Goal: Information Seeking & Learning: Learn about a topic

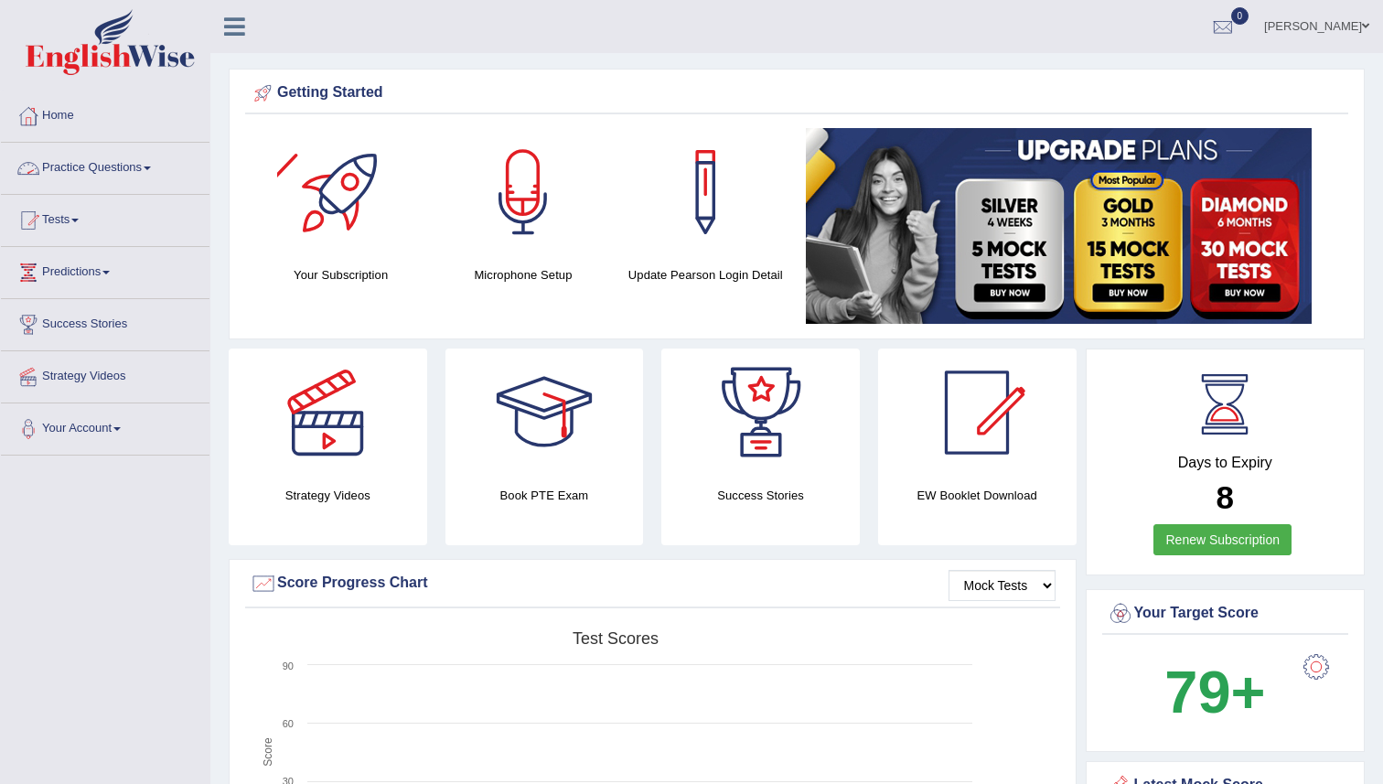
click at [80, 169] on link "Practice Questions" at bounding box center [105, 166] width 209 height 46
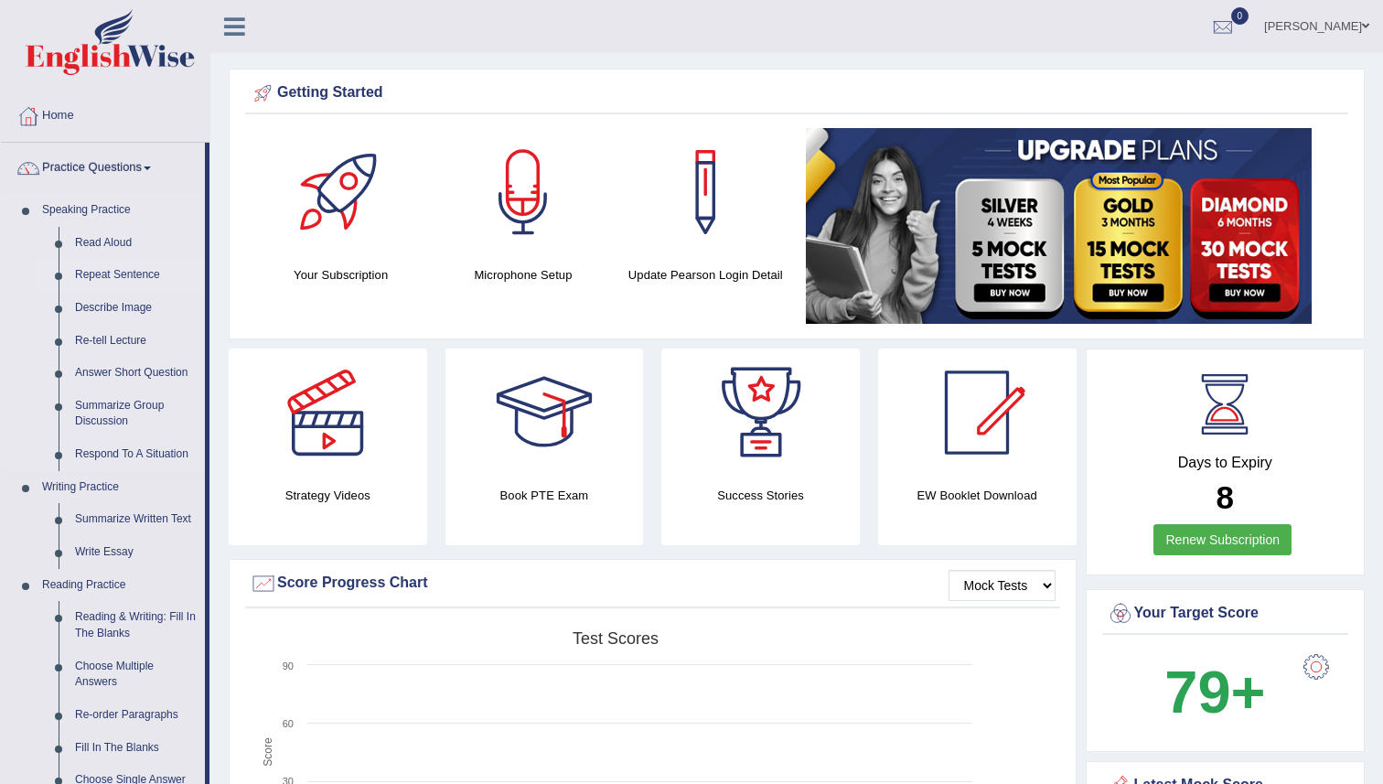
click at [103, 275] on link "Repeat Sentence" at bounding box center [136, 275] width 138 height 33
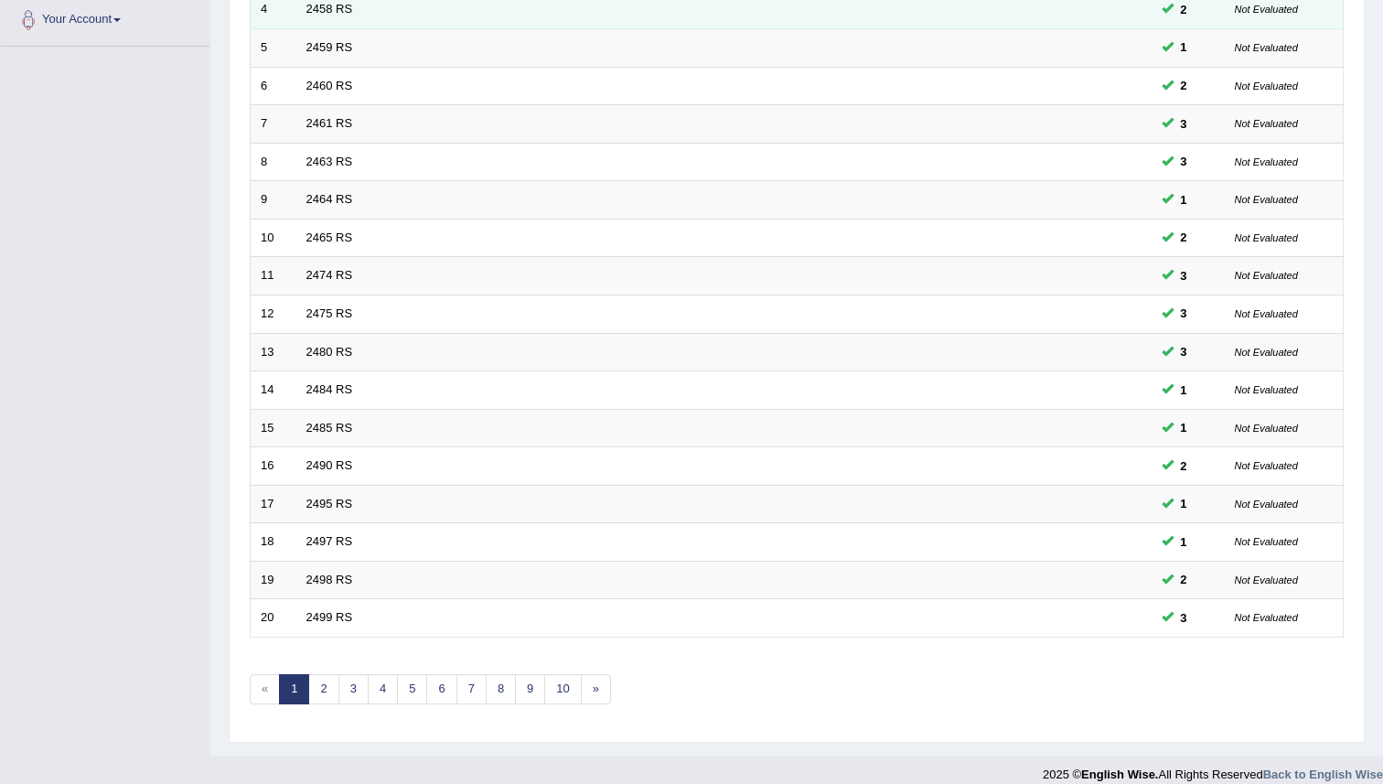
scroll to position [427, 0]
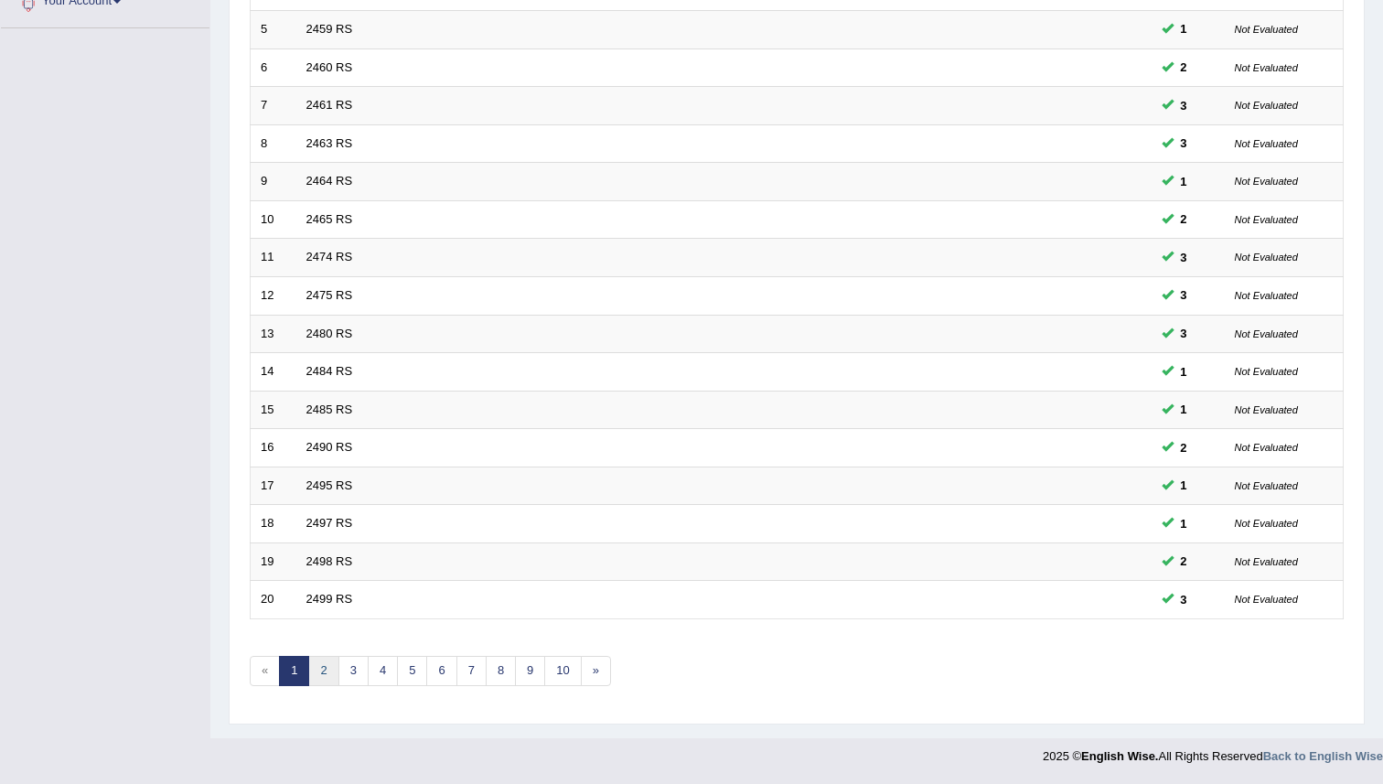
click at [326, 680] on link "2" at bounding box center [323, 671] width 30 height 30
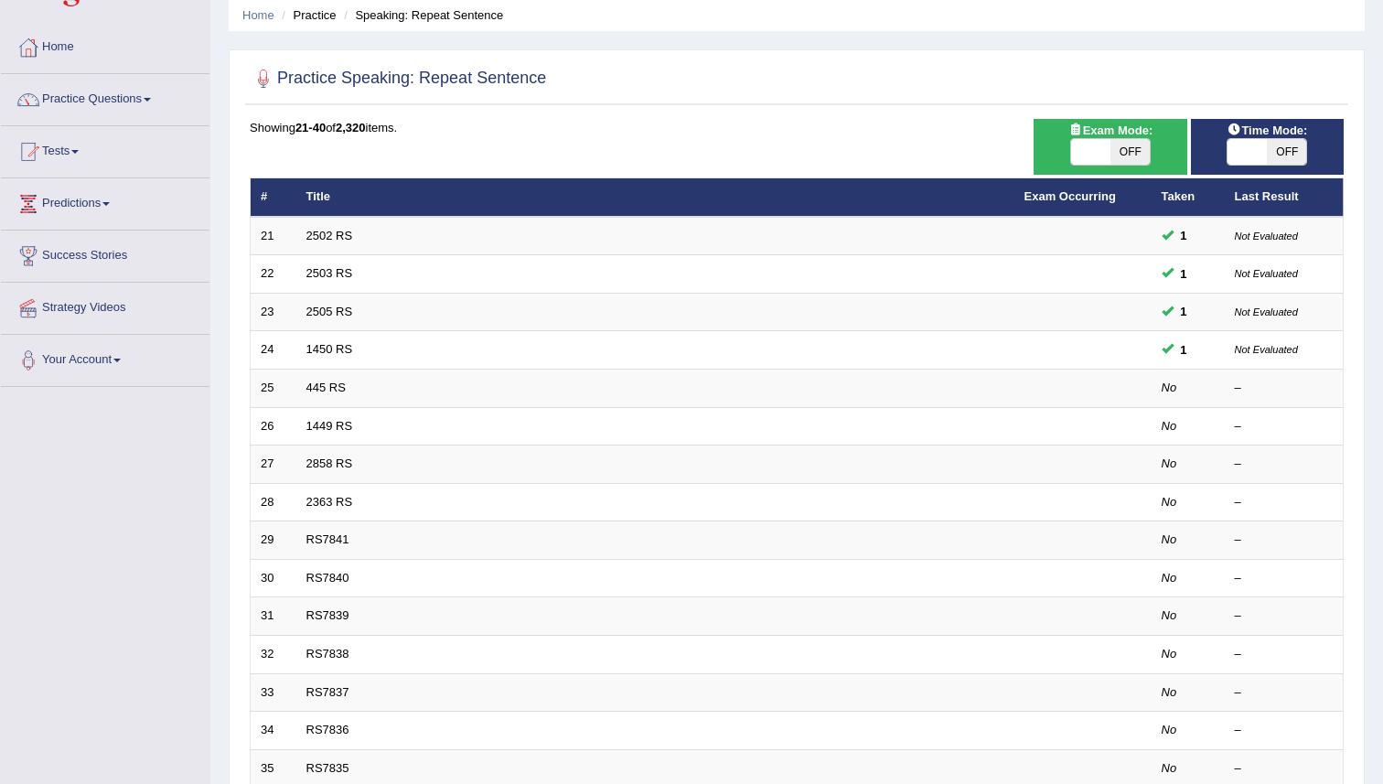
scroll to position [76, 0]
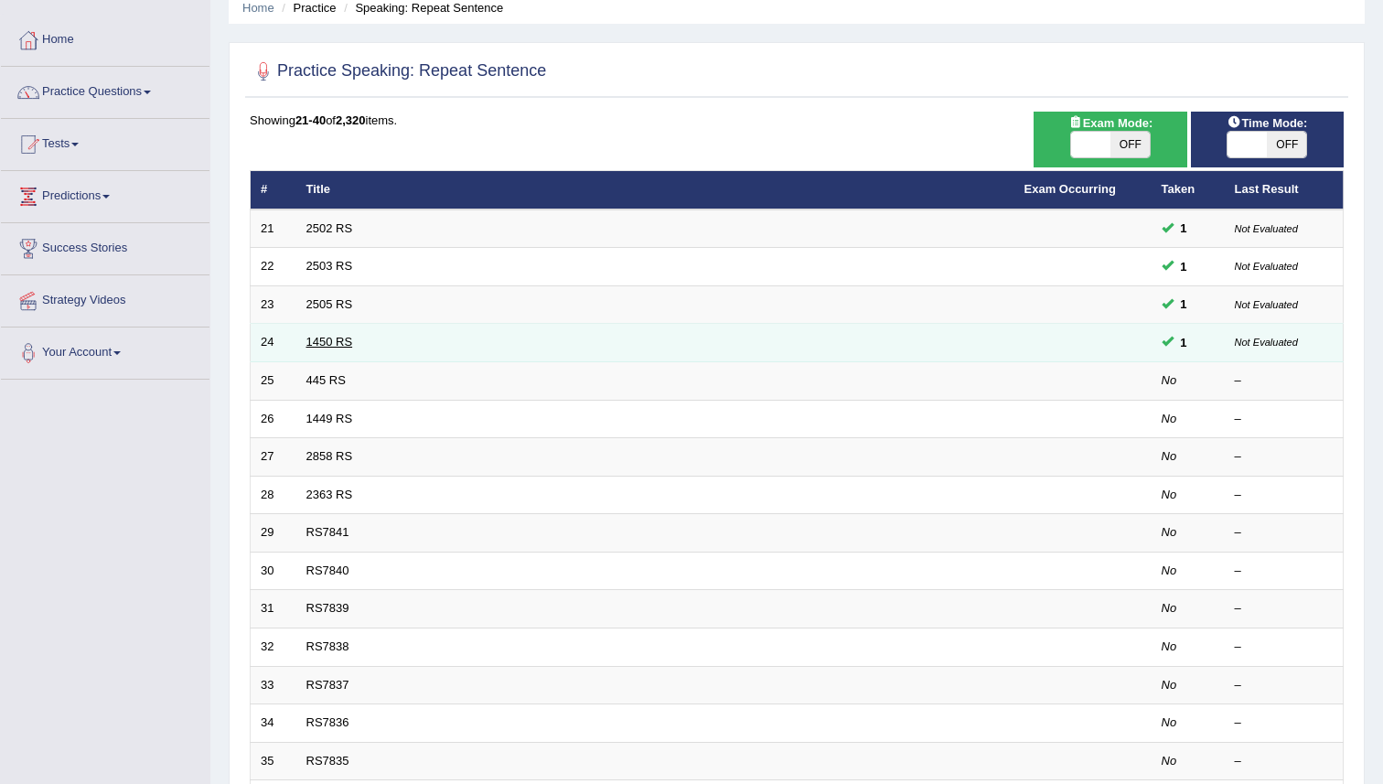
click at [330, 346] on link "1450 RS" at bounding box center [329, 342] width 47 height 14
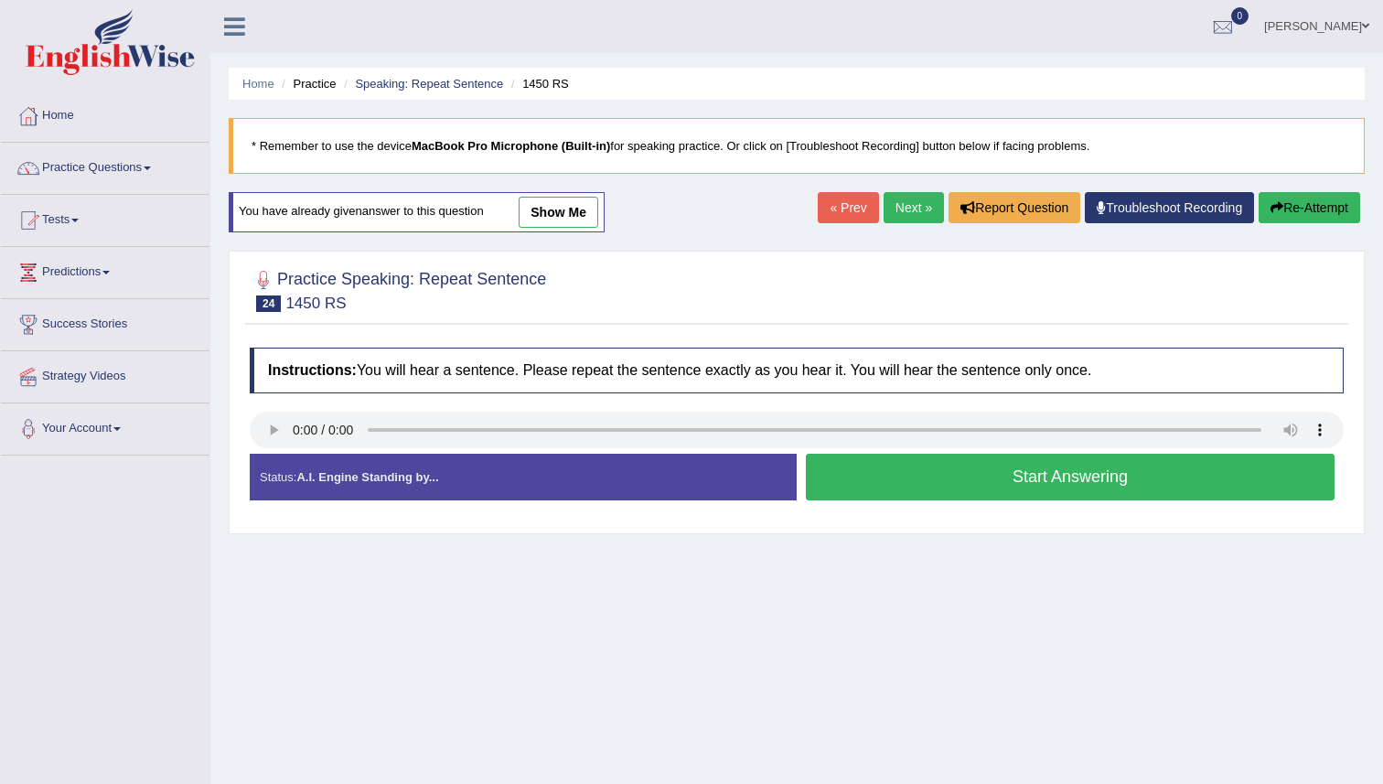
click at [866, 470] on button "Start Answering" at bounding box center [1070, 477] width 529 height 47
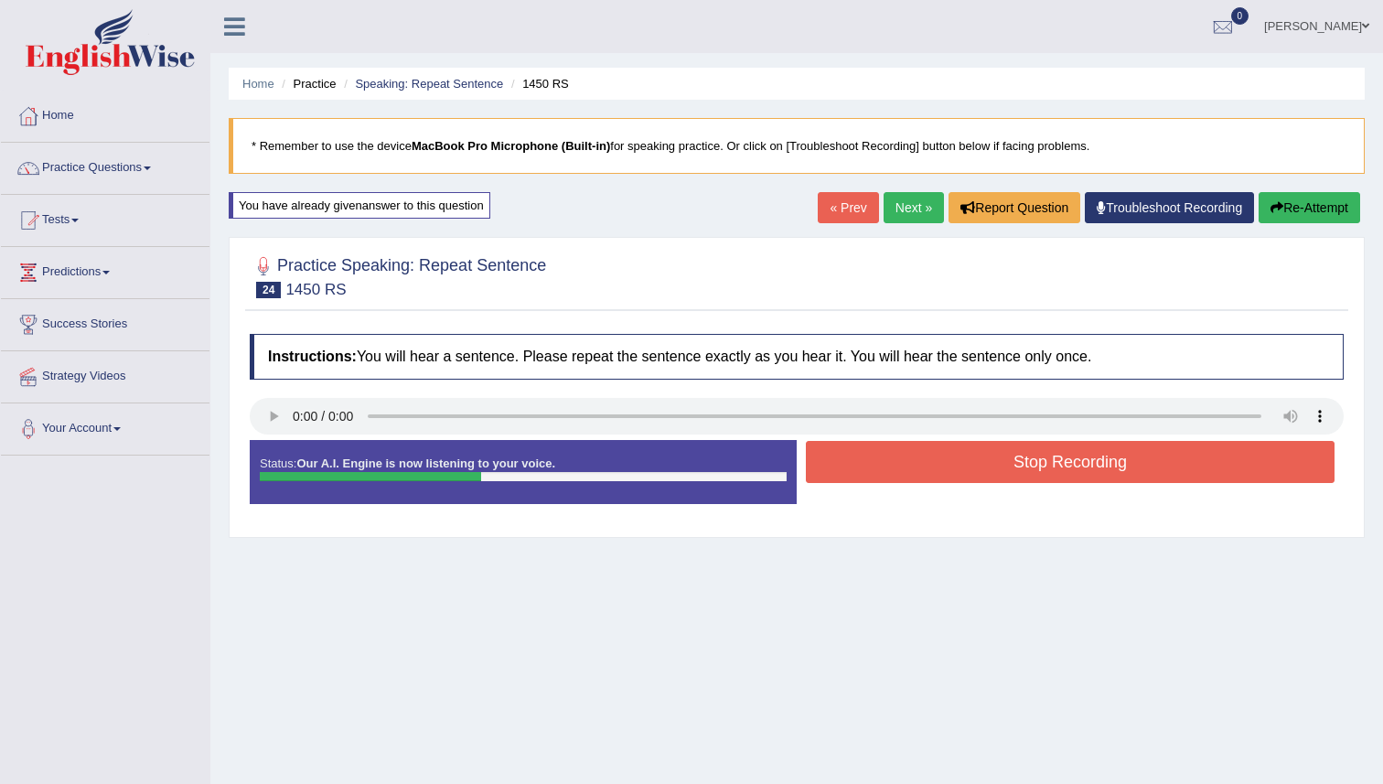
click at [866, 470] on button "Stop Recording" at bounding box center [1070, 462] width 529 height 42
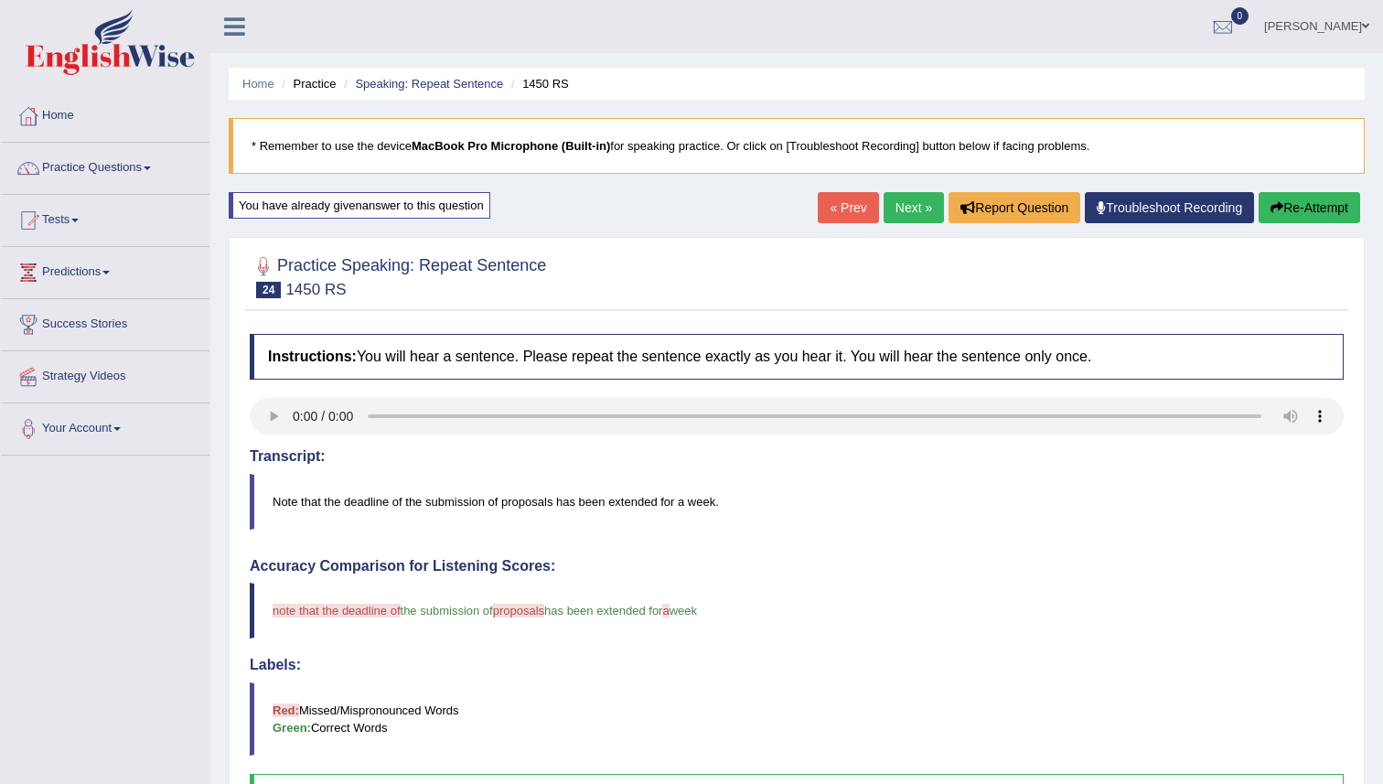
click at [1302, 209] on button "Re-Attempt" at bounding box center [1310, 207] width 102 height 31
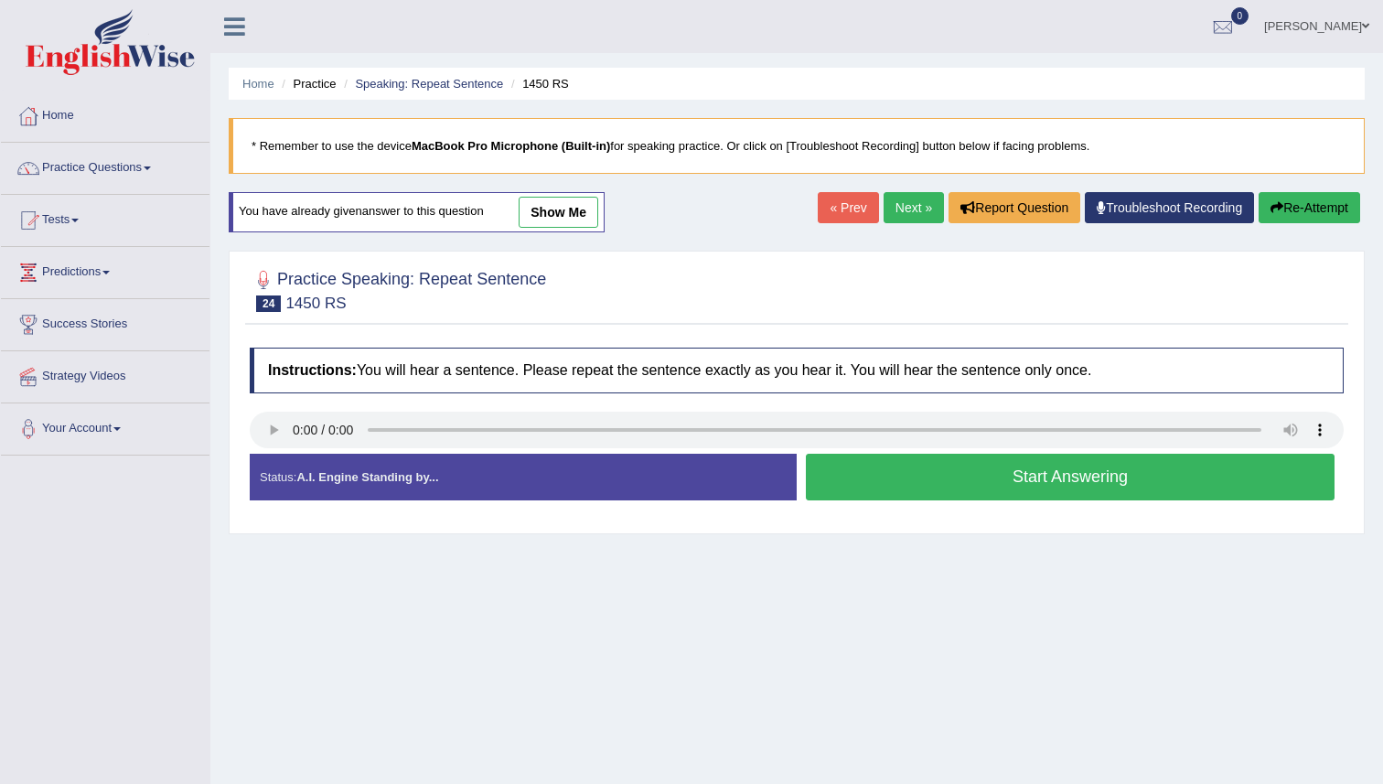
click at [837, 466] on button "Start Answering" at bounding box center [1070, 477] width 529 height 47
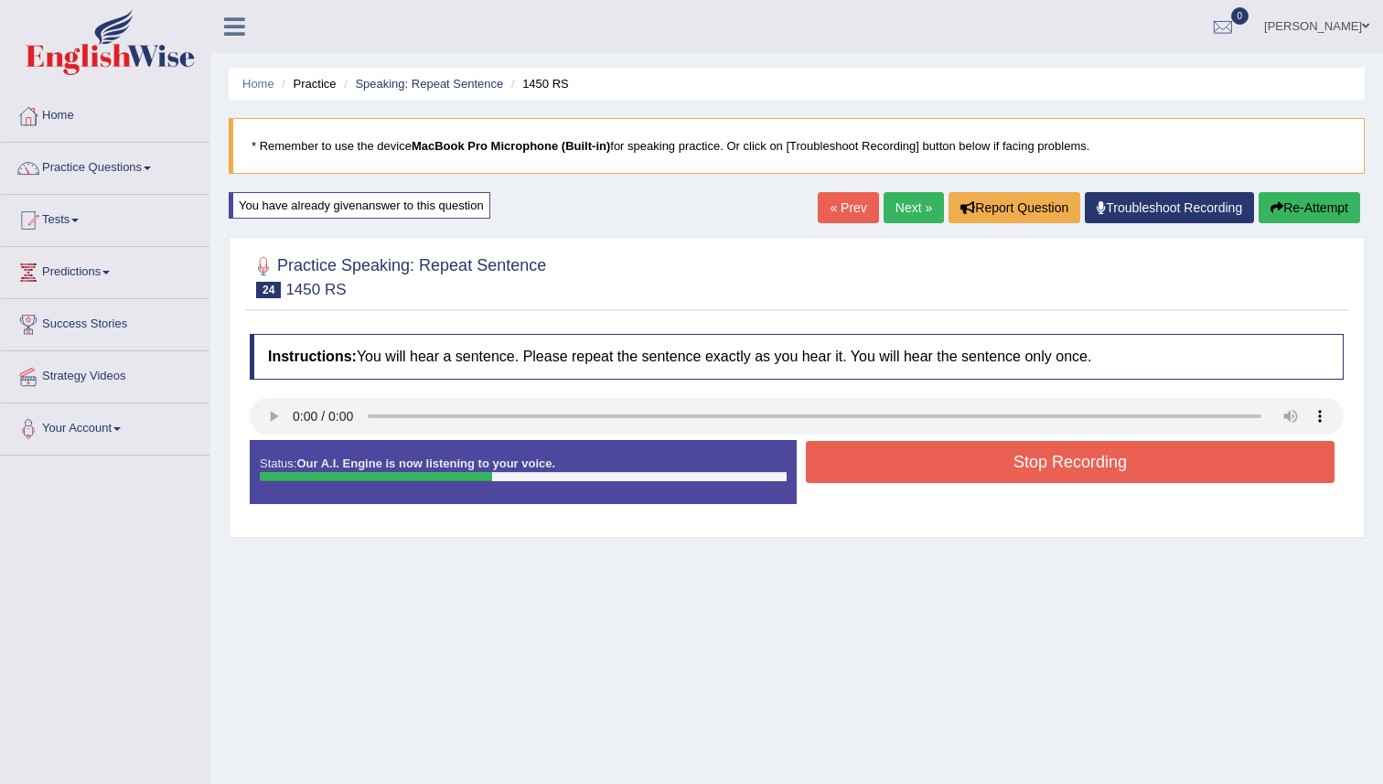
click at [837, 466] on button "Stop Recording" at bounding box center [1070, 462] width 529 height 42
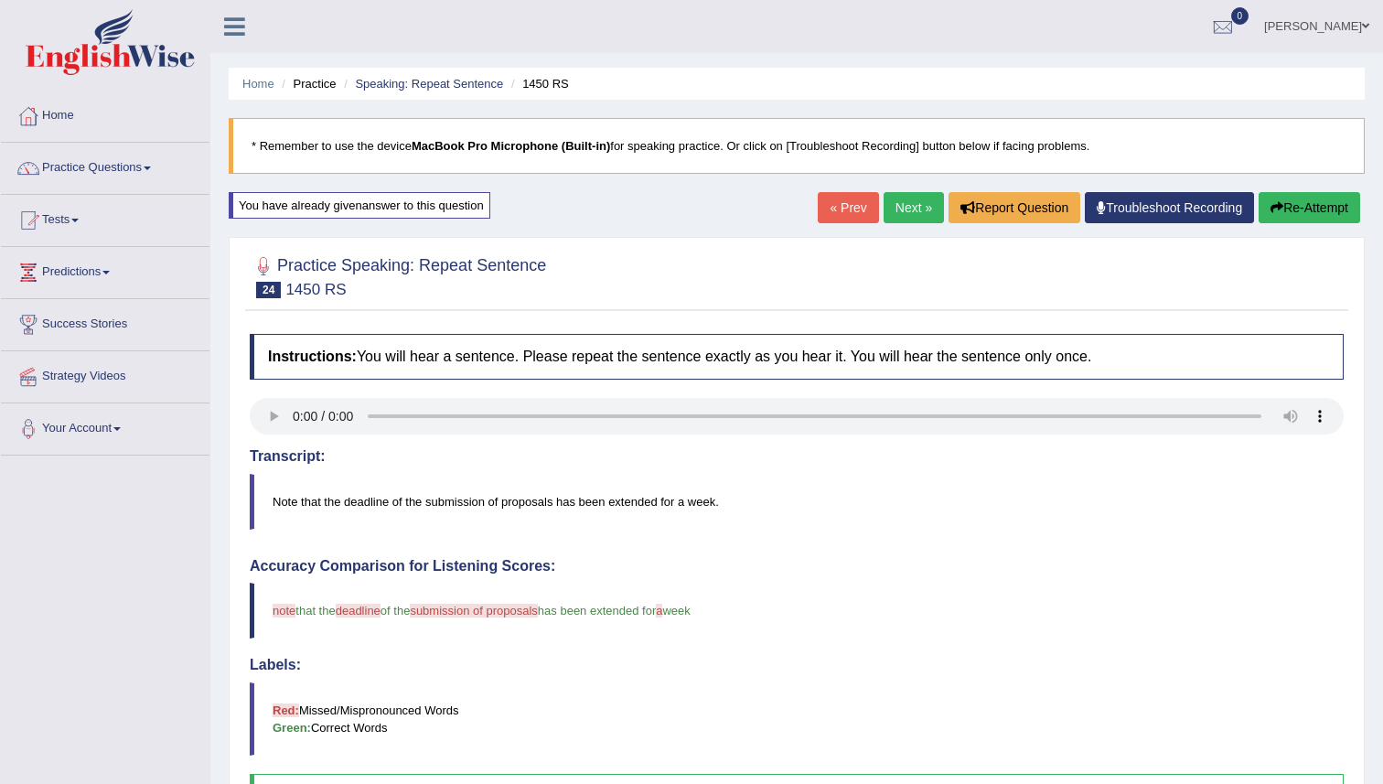
click at [896, 207] on link "Next »" at bounding box center [914, 207] width 60 height 31
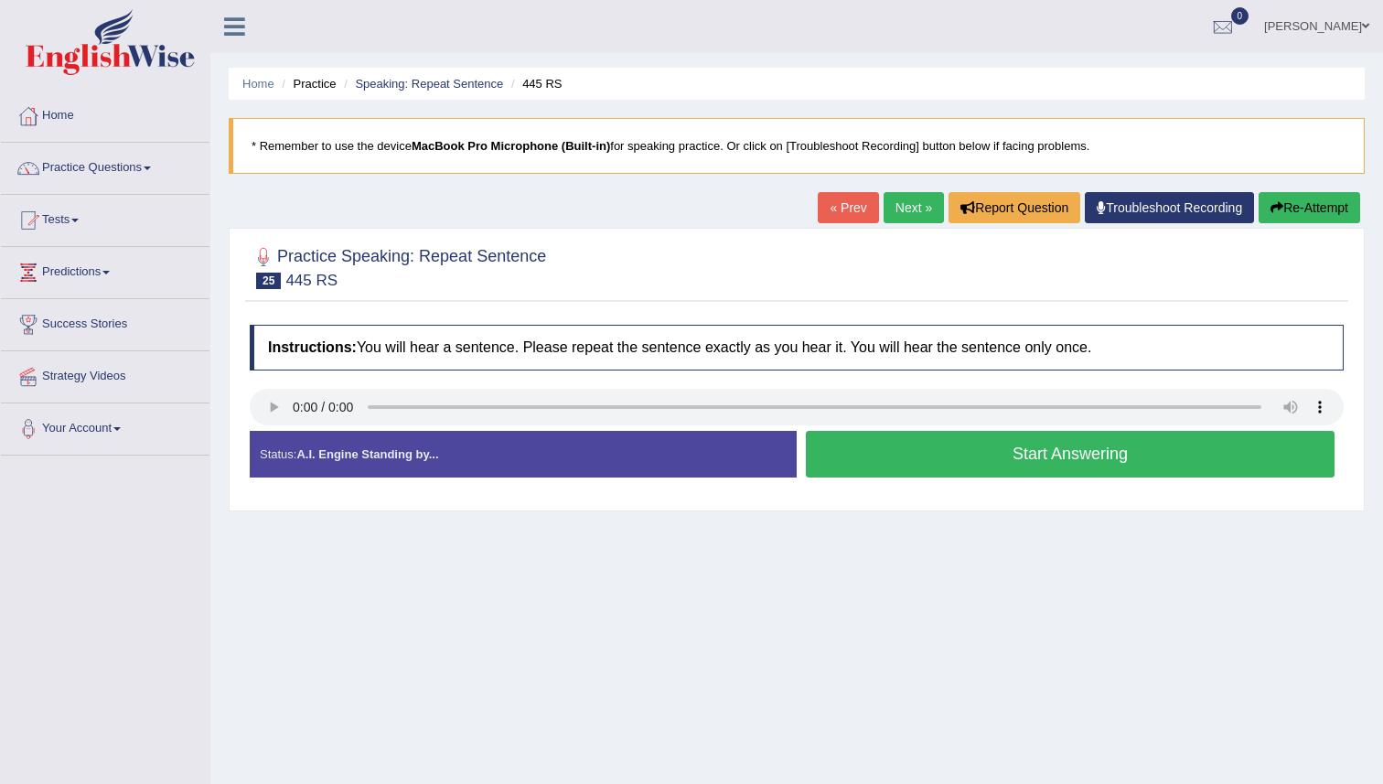
click at [859, 447] on button "Start Answering" at bounding box center [1070, 454] width 529 height 47
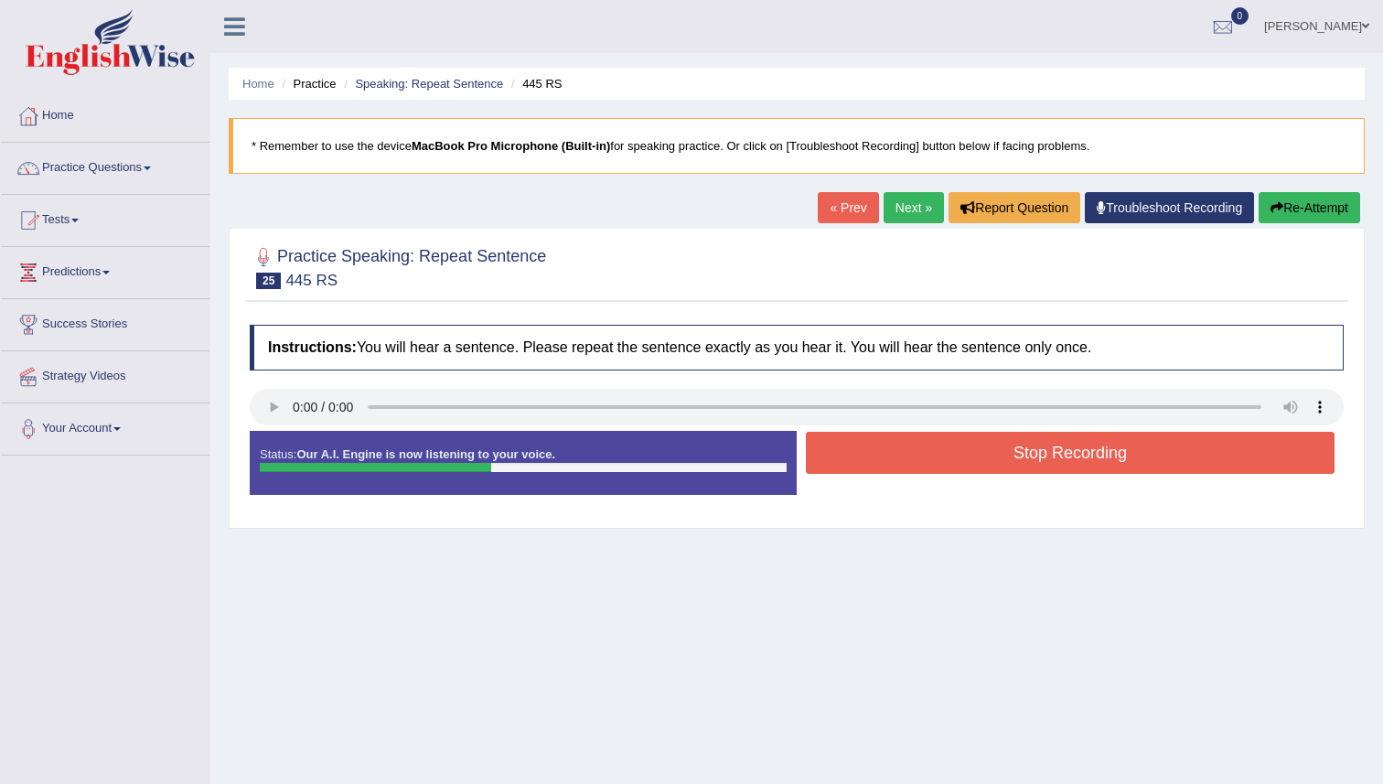
click at [859, 447] on button "Stop Recording" at bounding box center [1070, 453] width 529 height 42
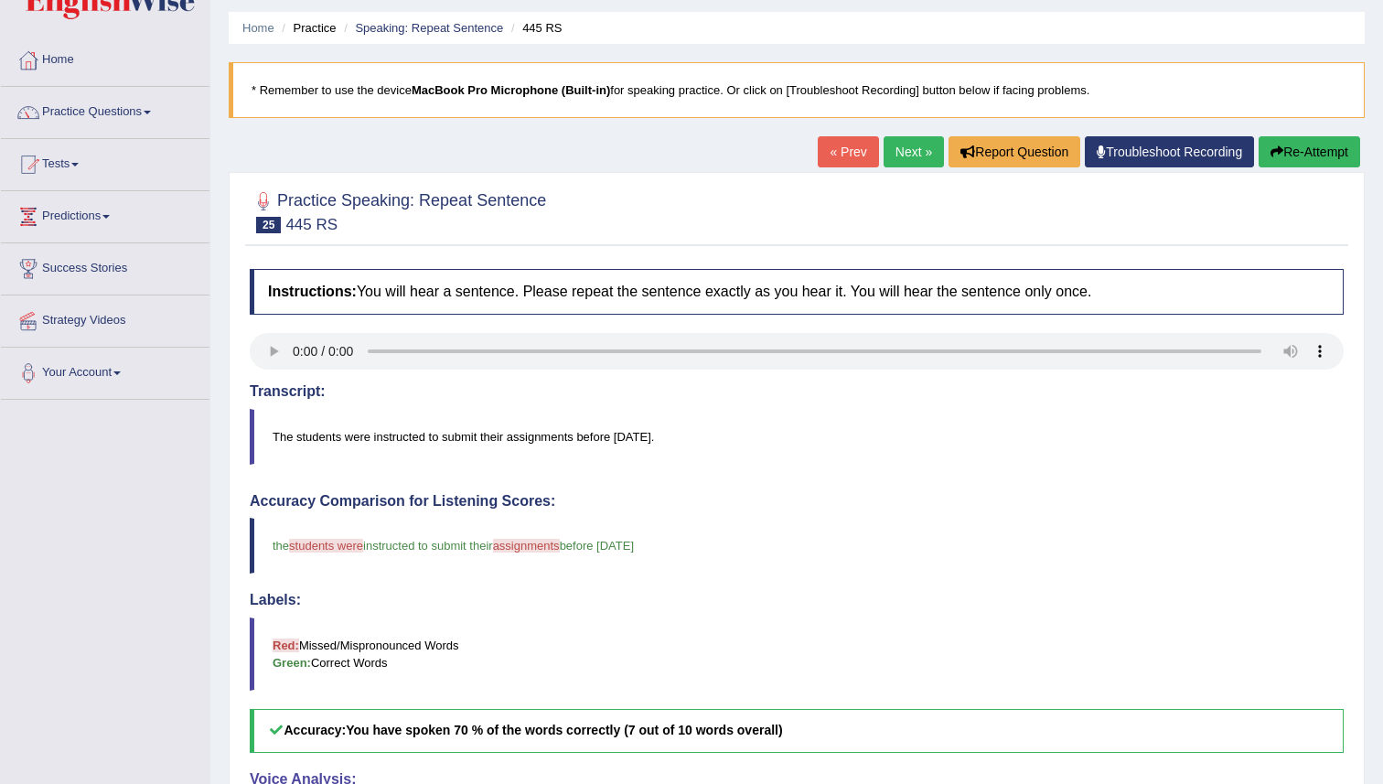
scroll to position [51, 0]
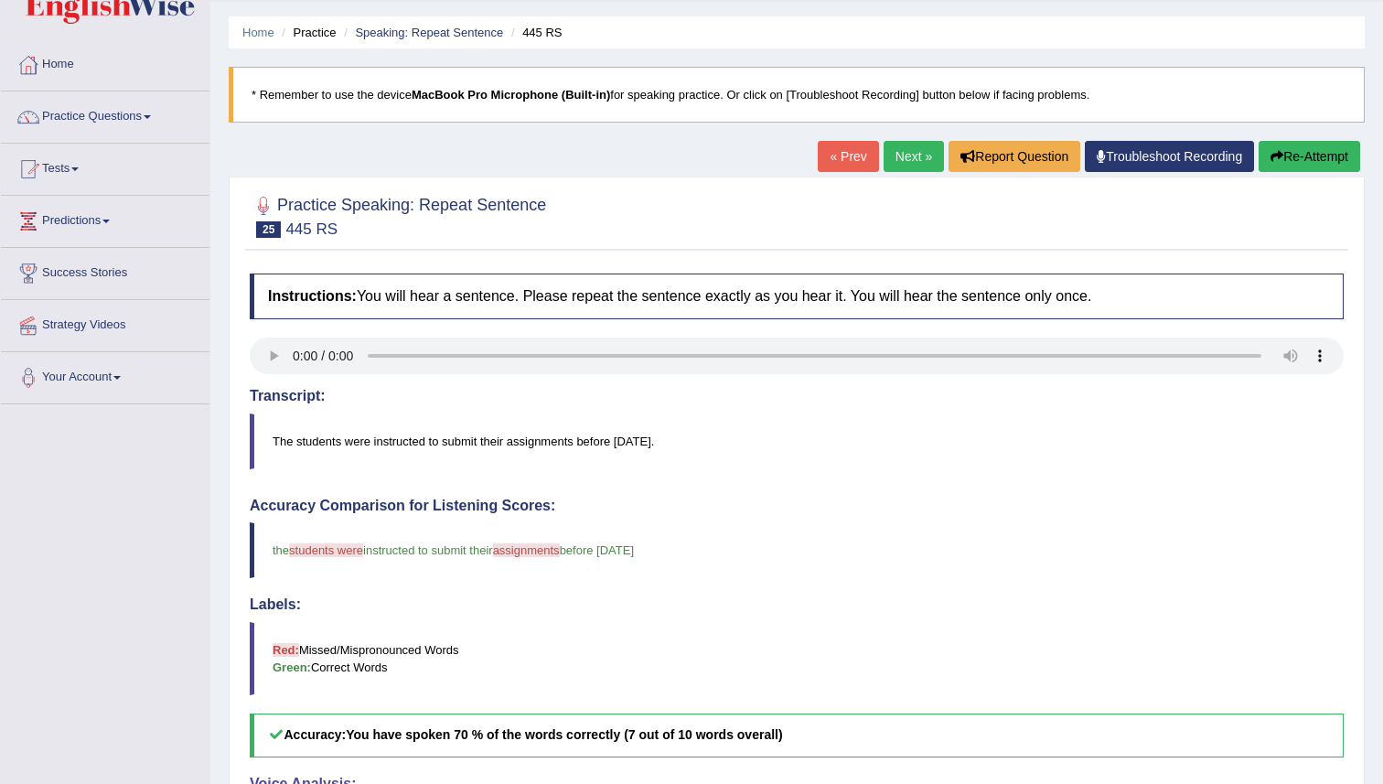
click at [1303, 157] on button "Re-Attempt" at bounding box center [1310, 156] width 102 height 31
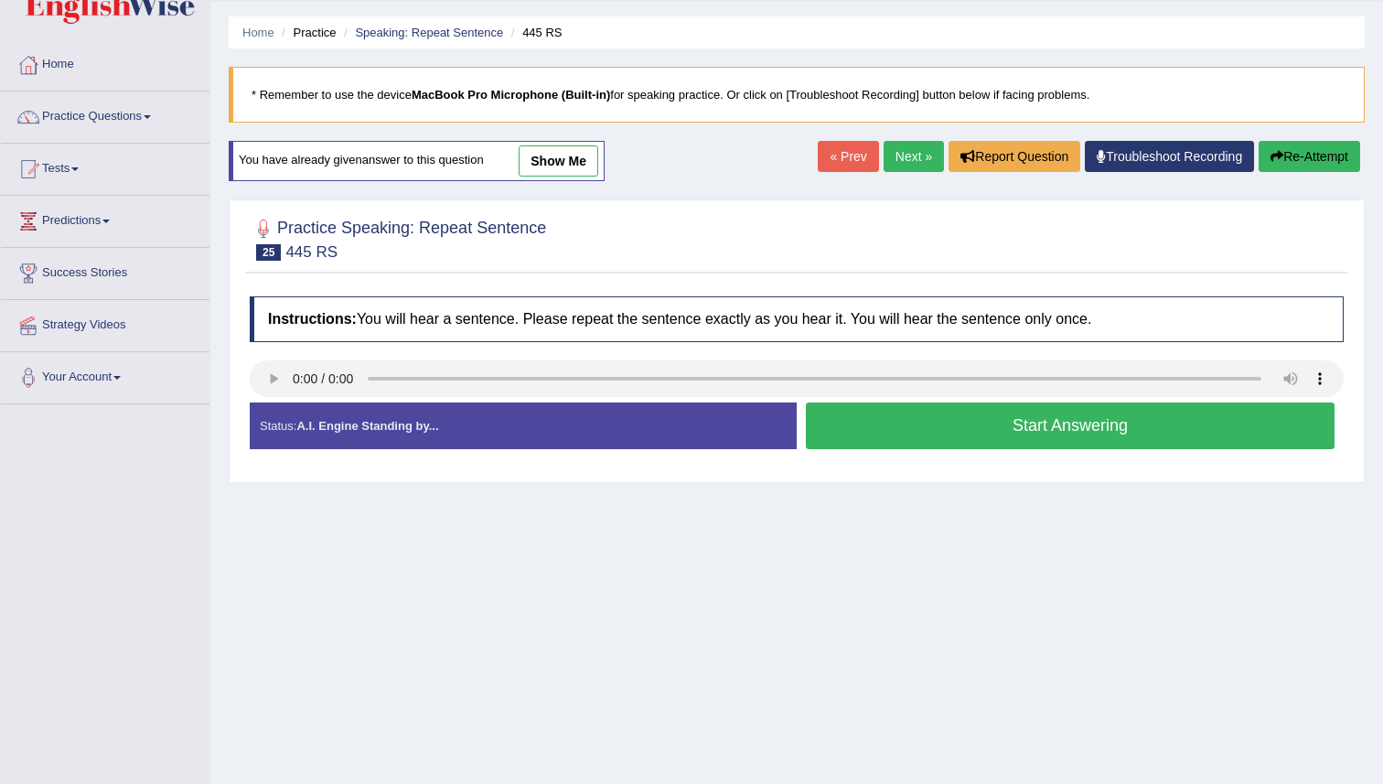
click at [997, 412] on button "Start Answering" at bounding box center [1070, 425] width 529 height 47
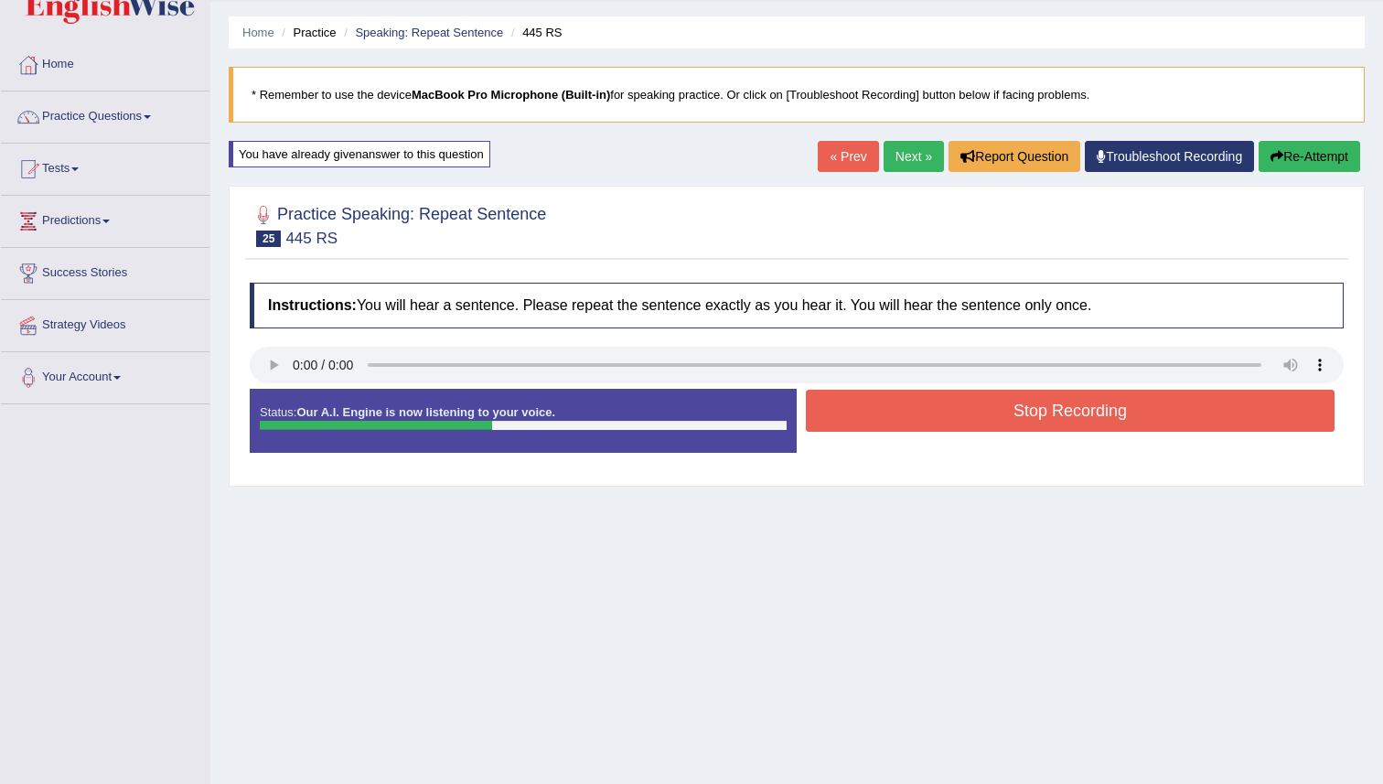
click at [997, 412] on button "Stop Recording" at bounding box center [1070, 411] width 529 height 42
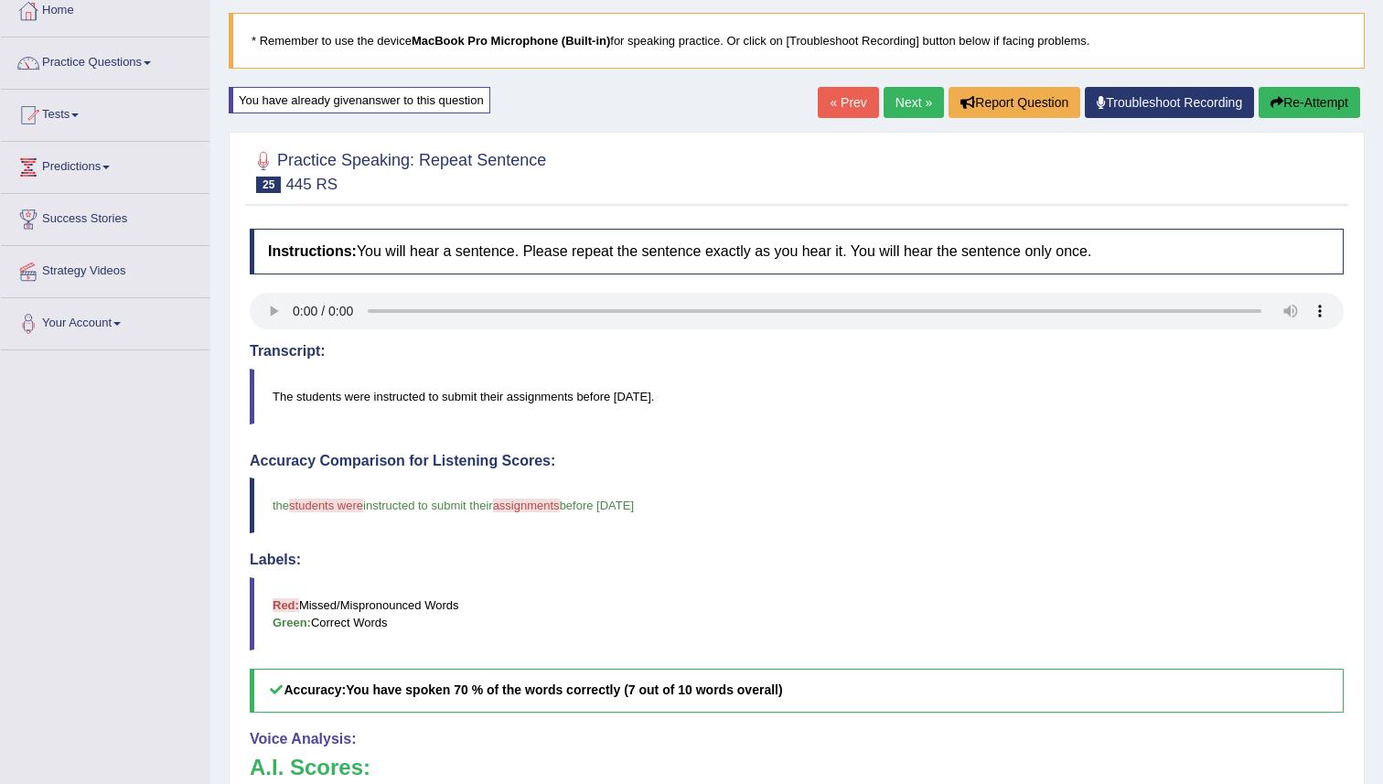
scroll to position [93, 0]
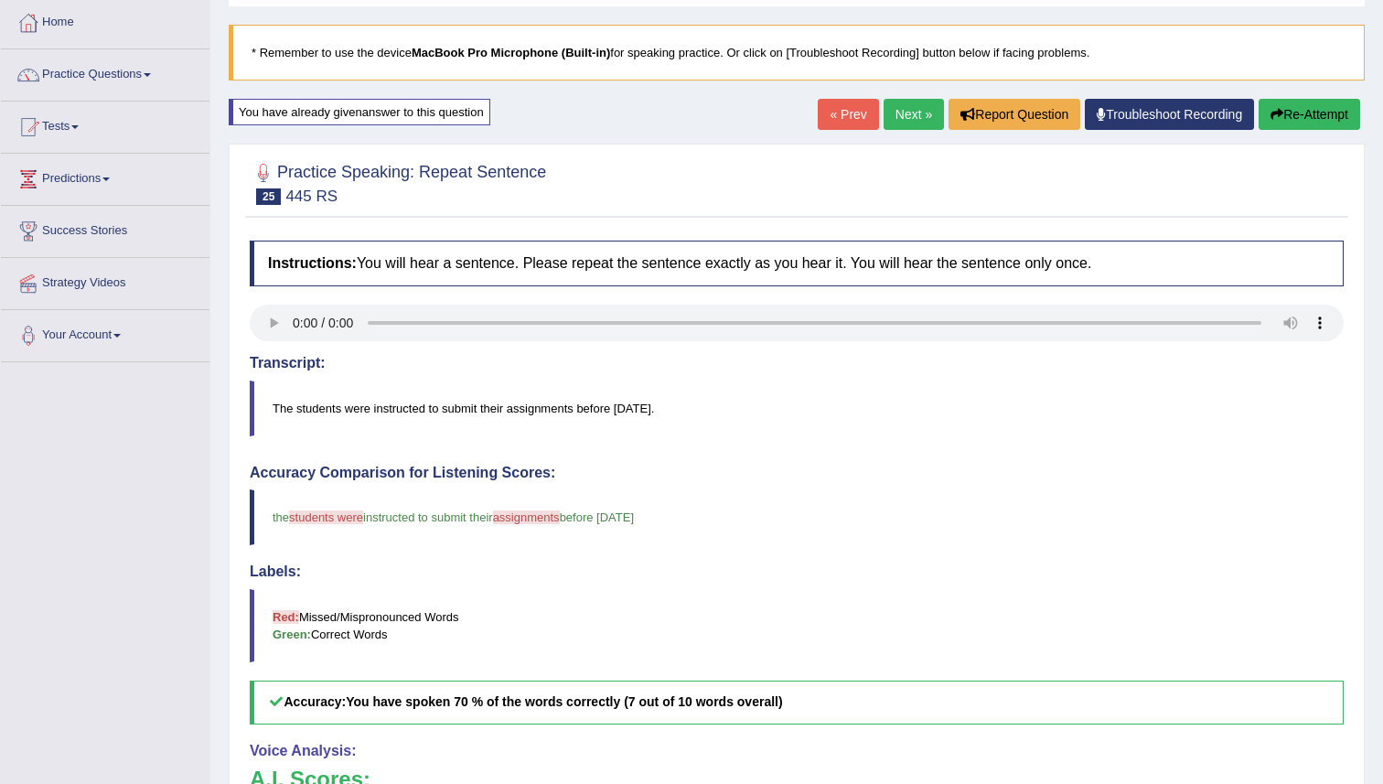
click at [889, 114] on link "Next »" at bounding box center [914, 114] width 60 height 31
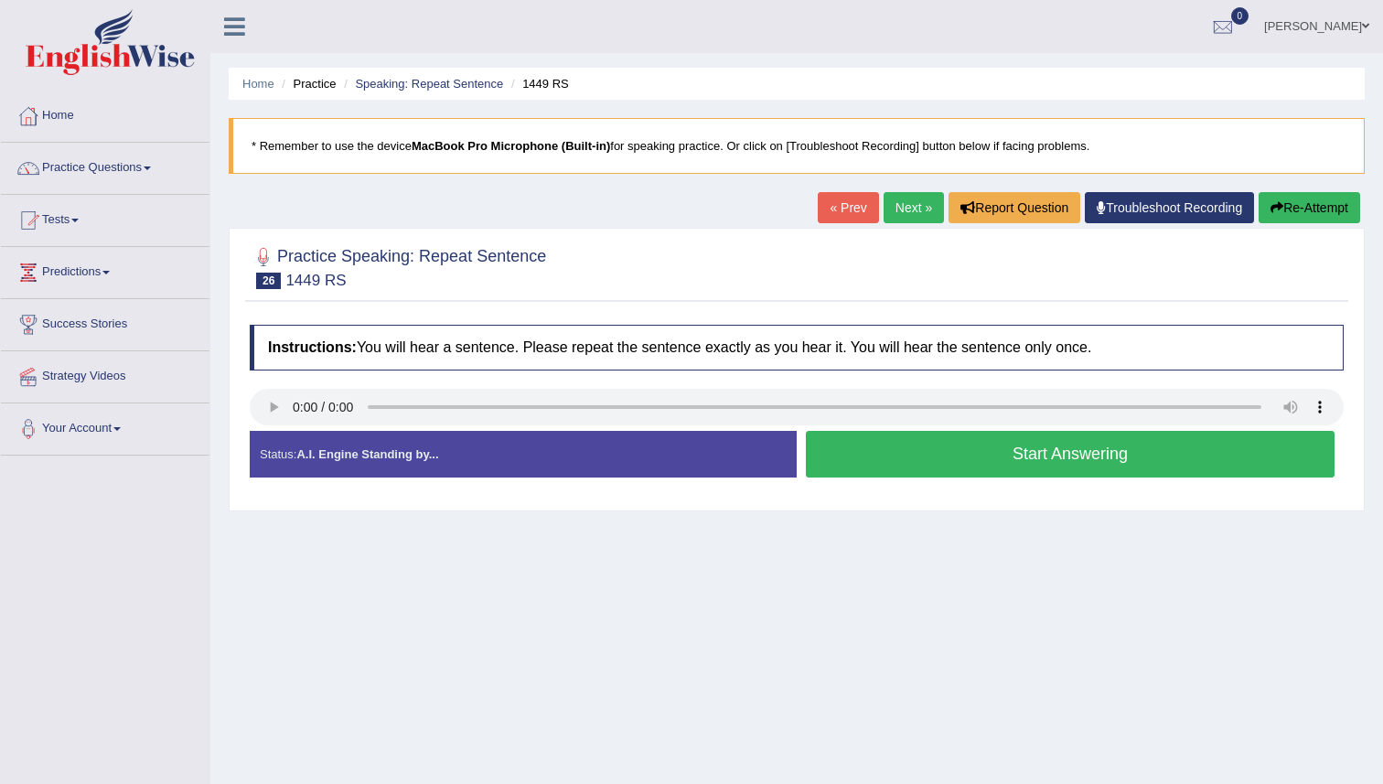
click at [833, 444] on button "Start Answering" at bounding box center [1070, 454] width 529 height 47
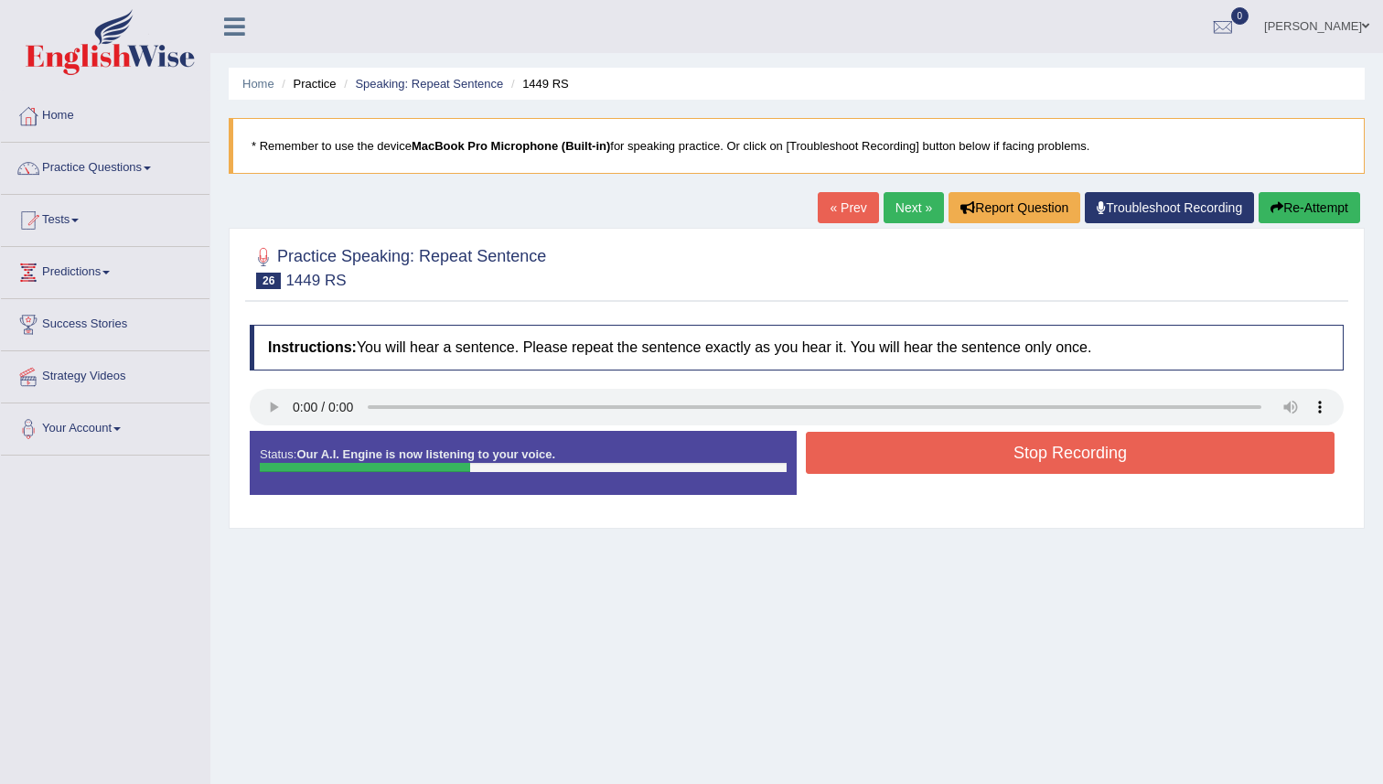
click at [833, 444] on button "Stop Recording" at bounding box center [1070, 453] width 529 height 42
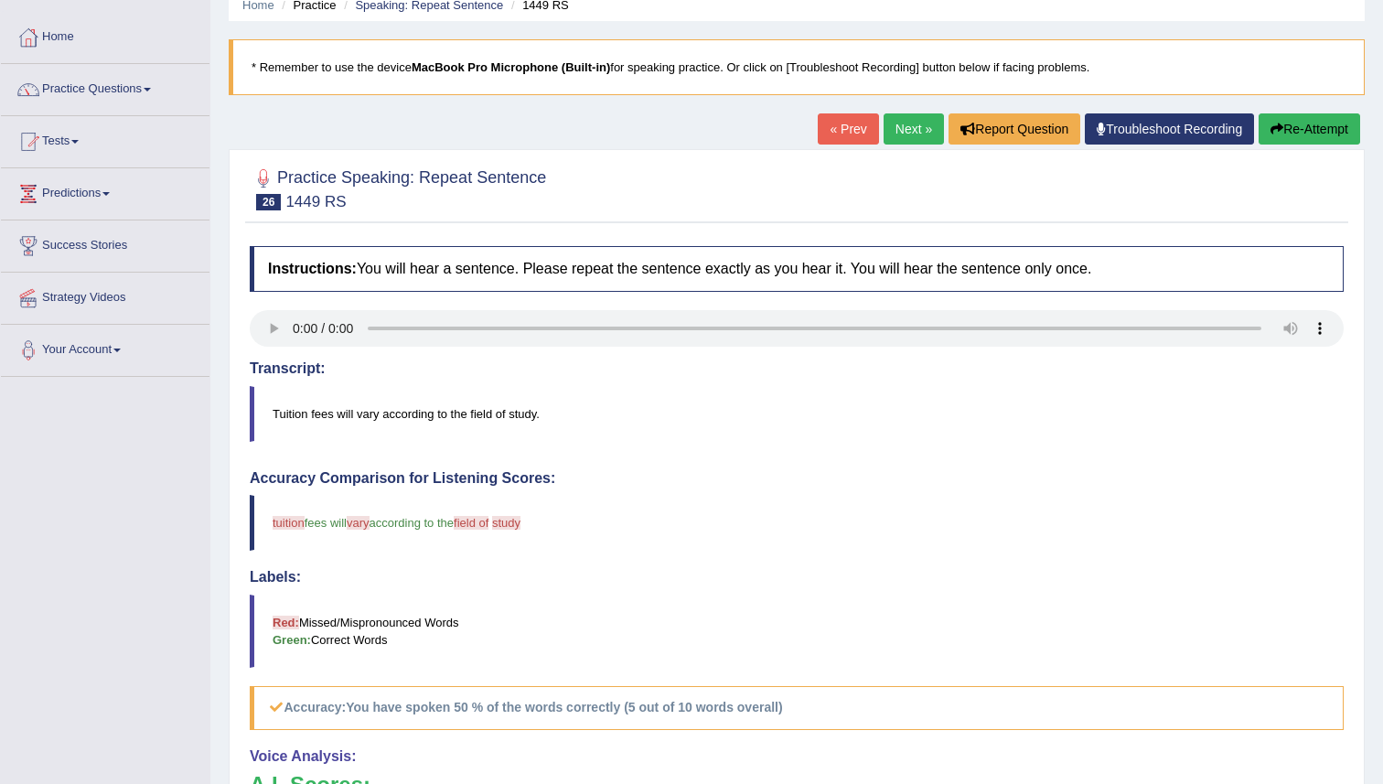
scroll to position [77, 0]
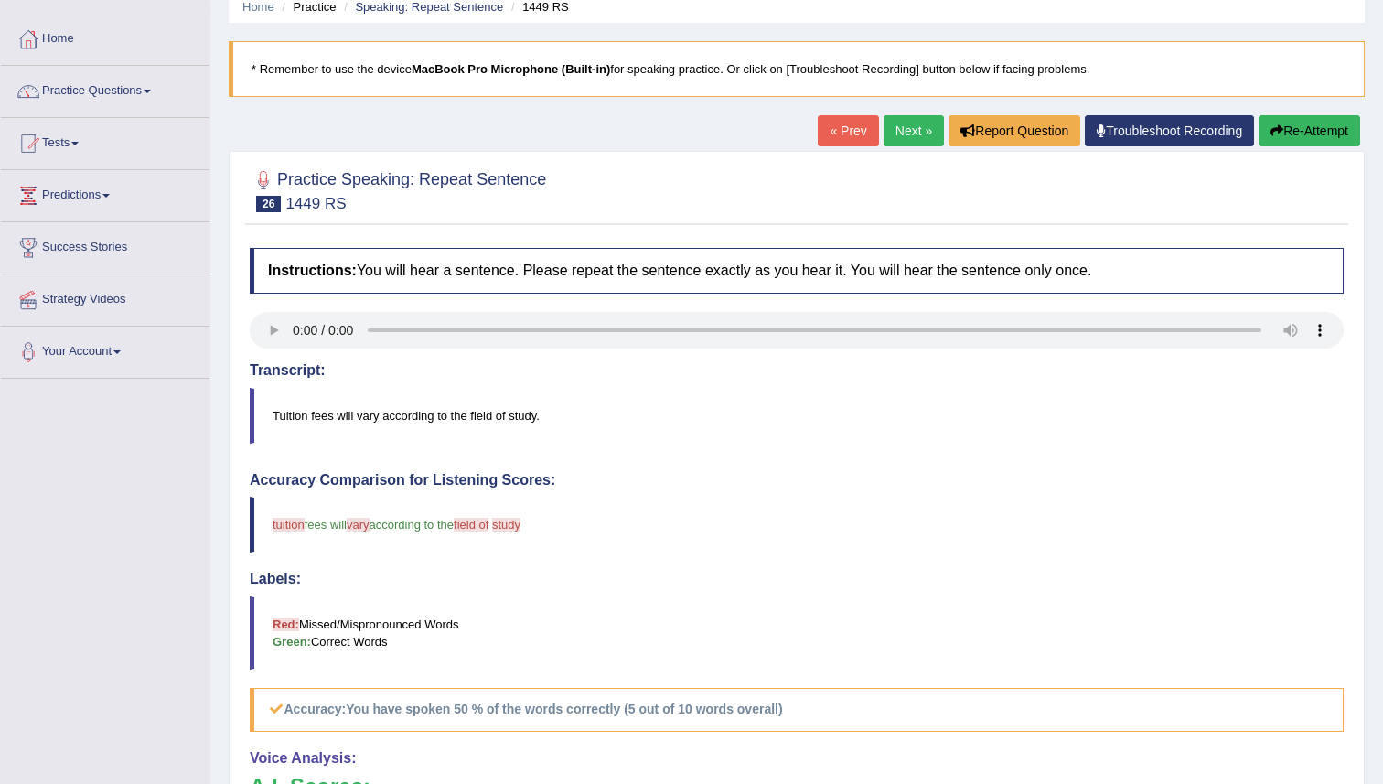
click at [1280, 128] on button "Re-Attempt" at bounding box center [1310, 130] width 102 height 31
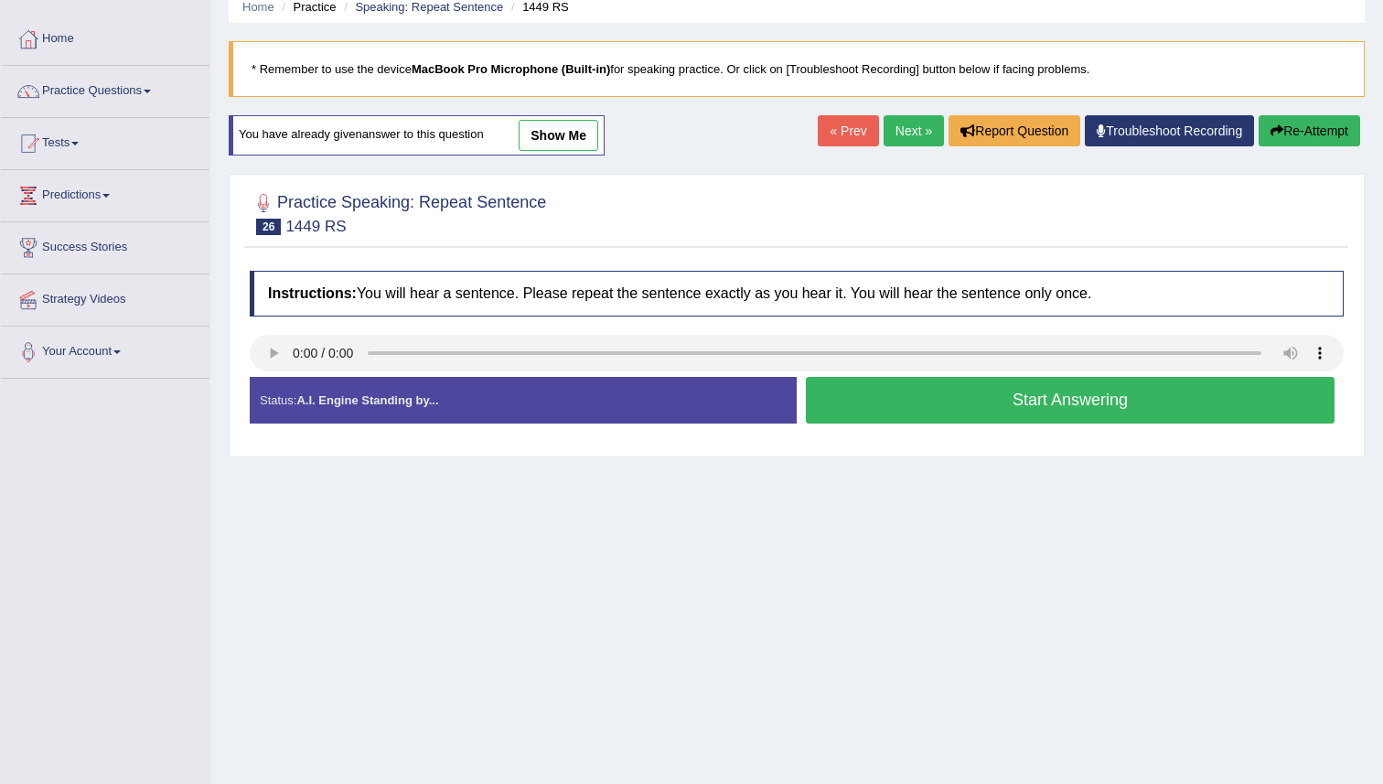
click at [872, 401] on button "Start Answering" at bounding box center [1070, 400] width 529 height 47
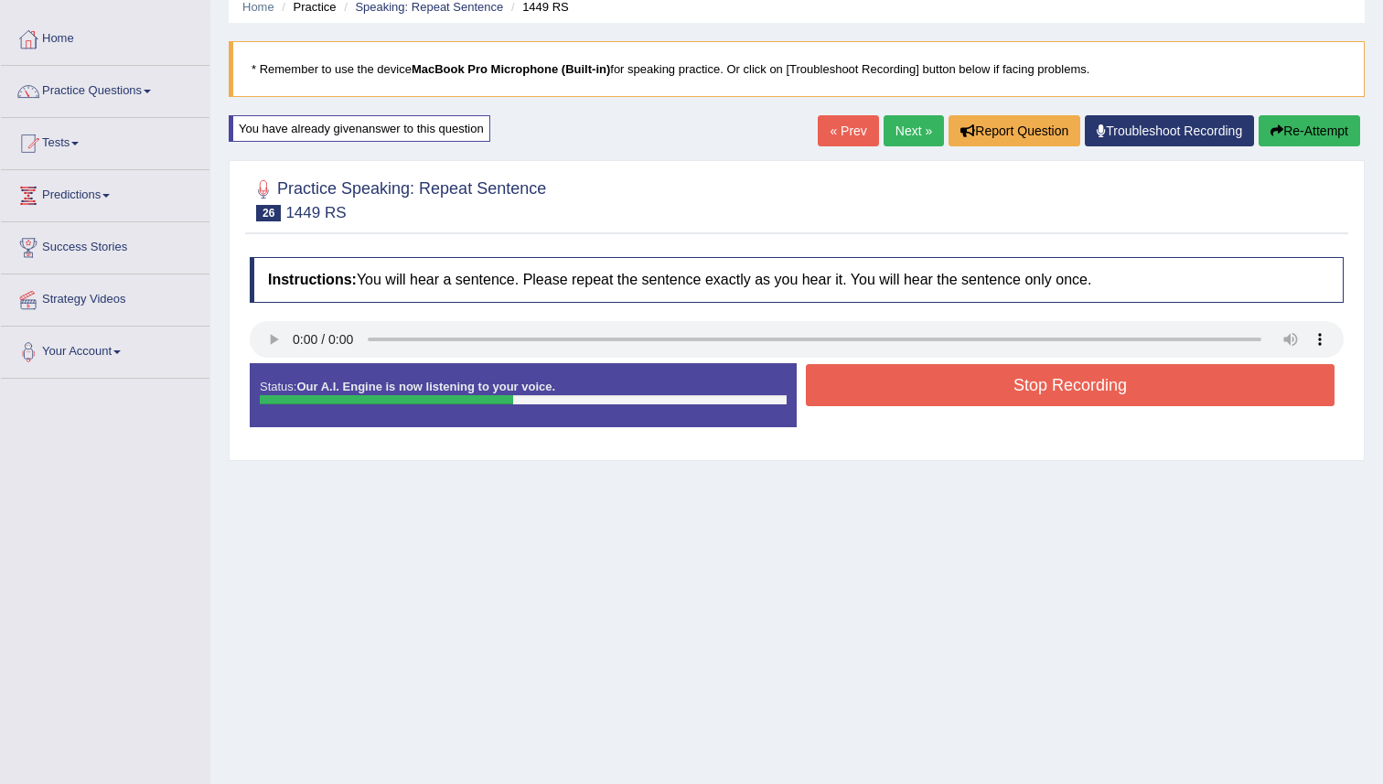
click at [872, 401] on button "Stop Recording" at bounding box center [1070, 385] width 529 height 42
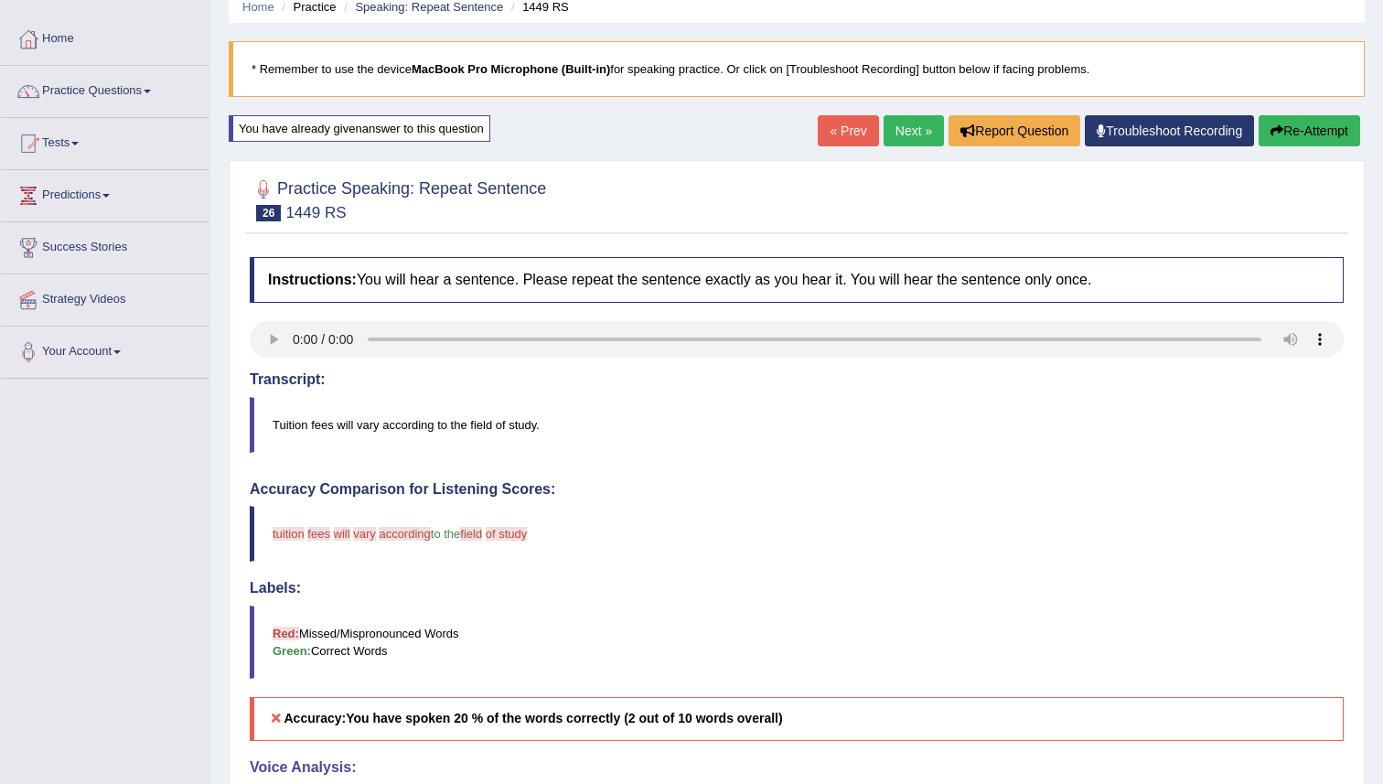
click at [898, 131] on link "Next »" at bounding box center [914, 130] width 60 height 31
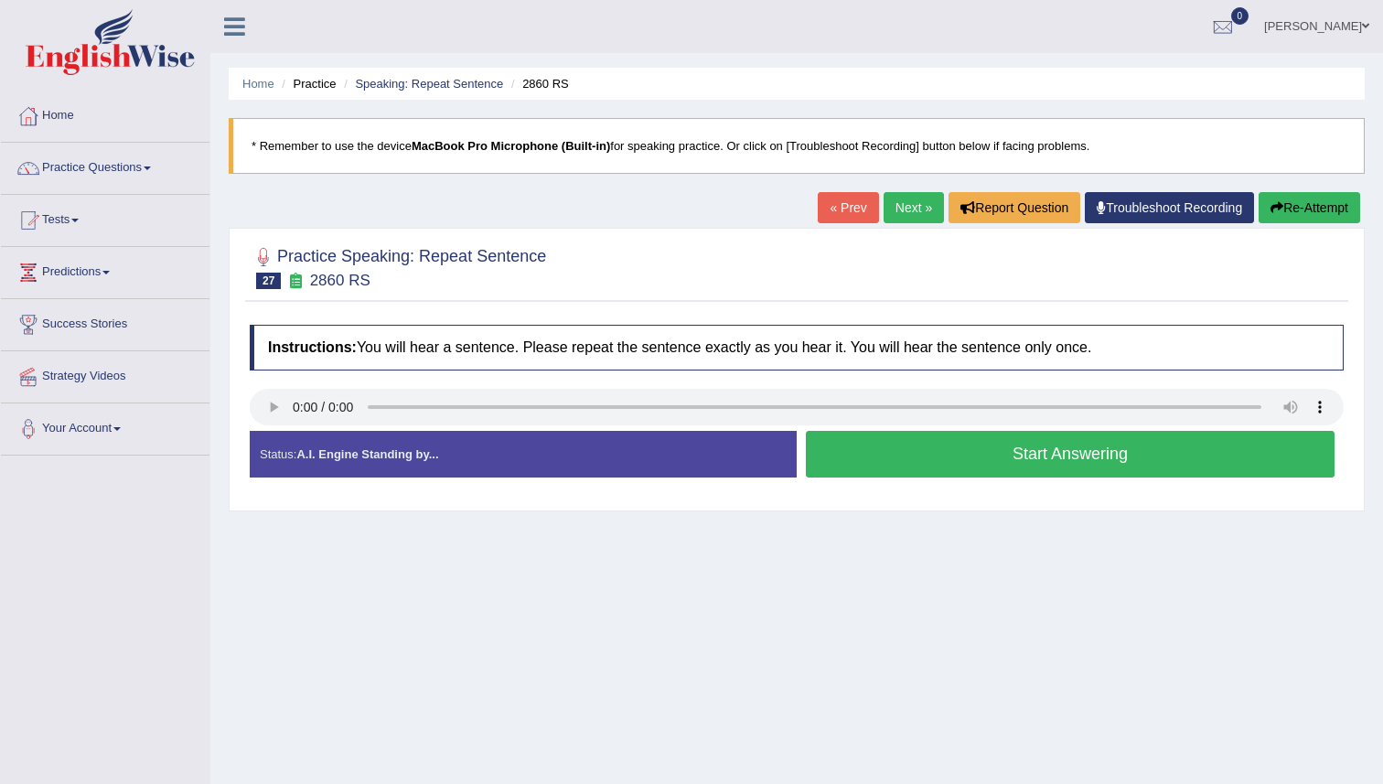
click at [922, 454] on button "Start Answering" at bounding box center [1070, 454] width 529 height 47
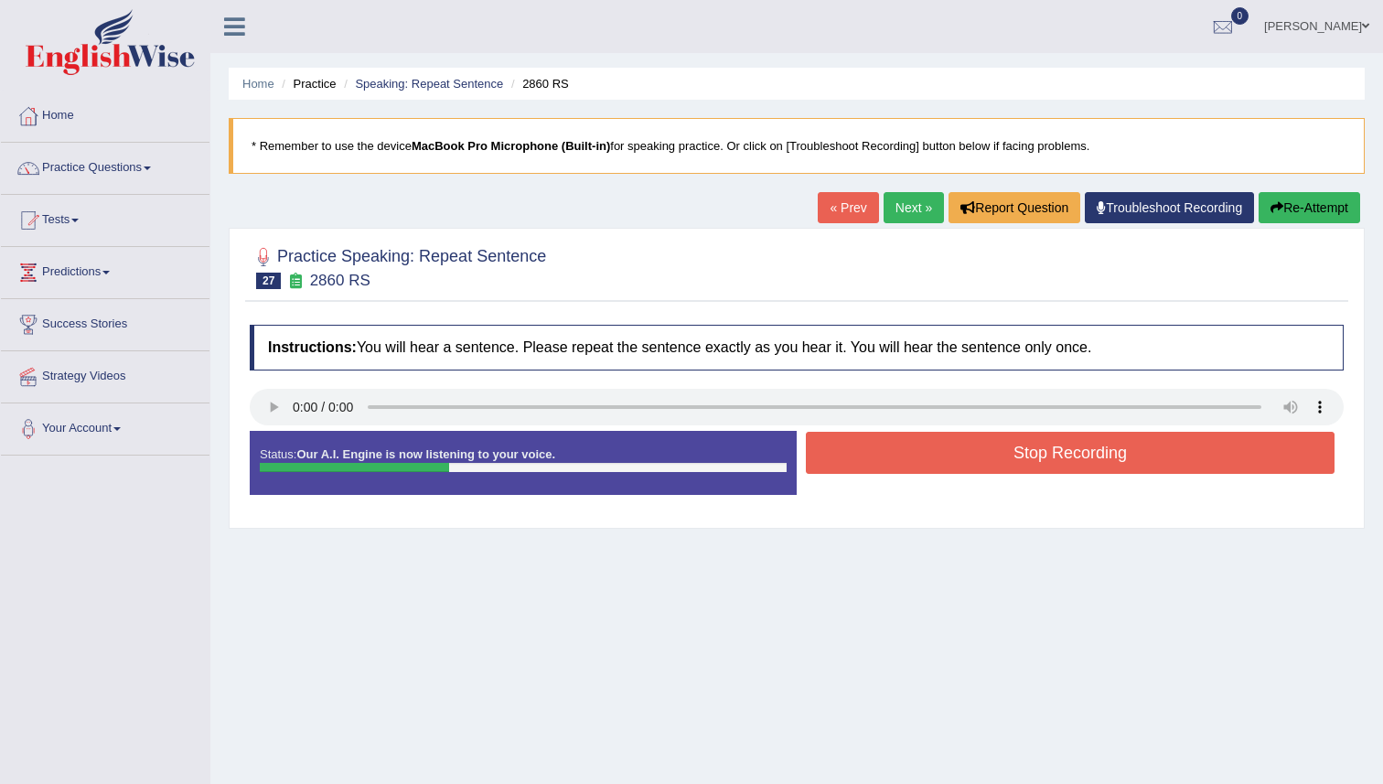
click at [922, 453] on button "Stop Recording" at bounding box center [1070, 453] width 529 height 42
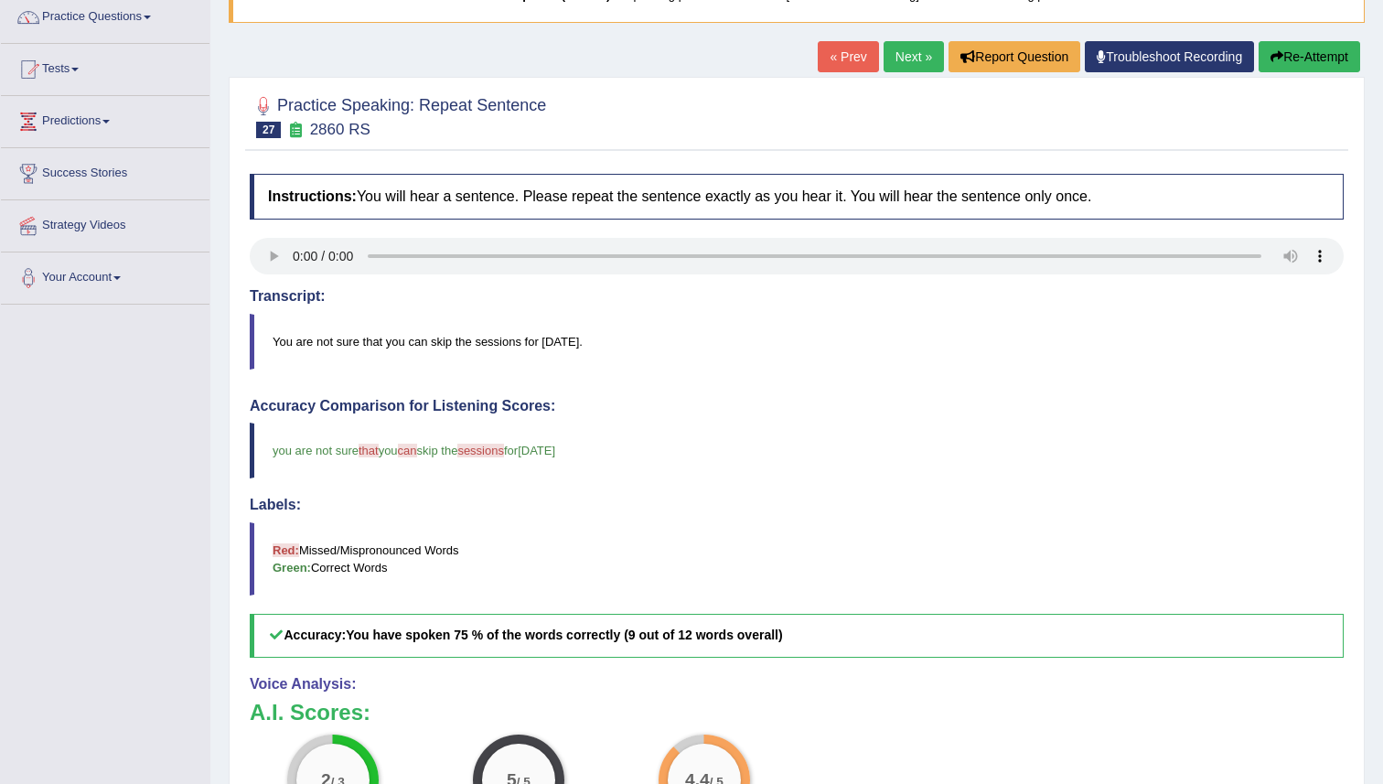
scroll to position [121, 0]
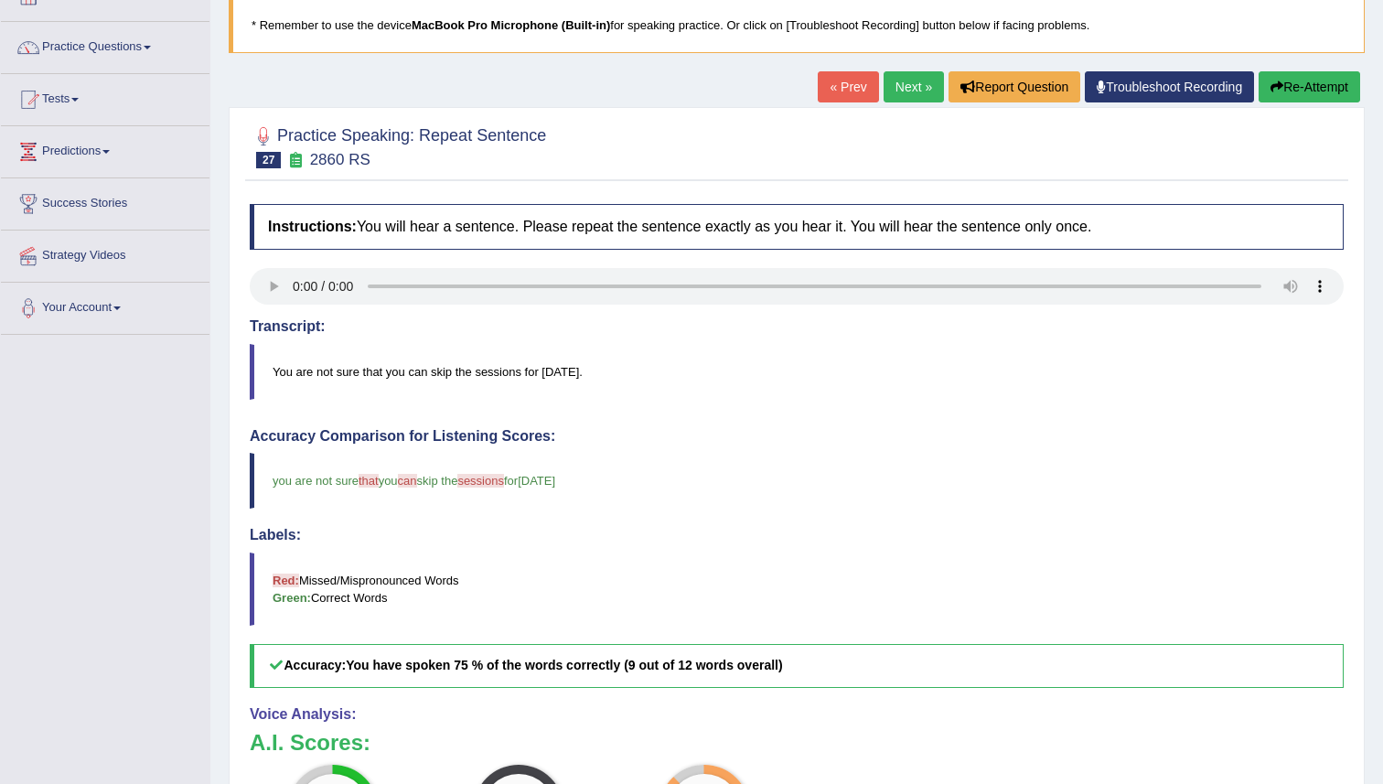
click at [1283, 95] on button "Re-Attempt" at bounding box center [1310, 86] width 102 height 31
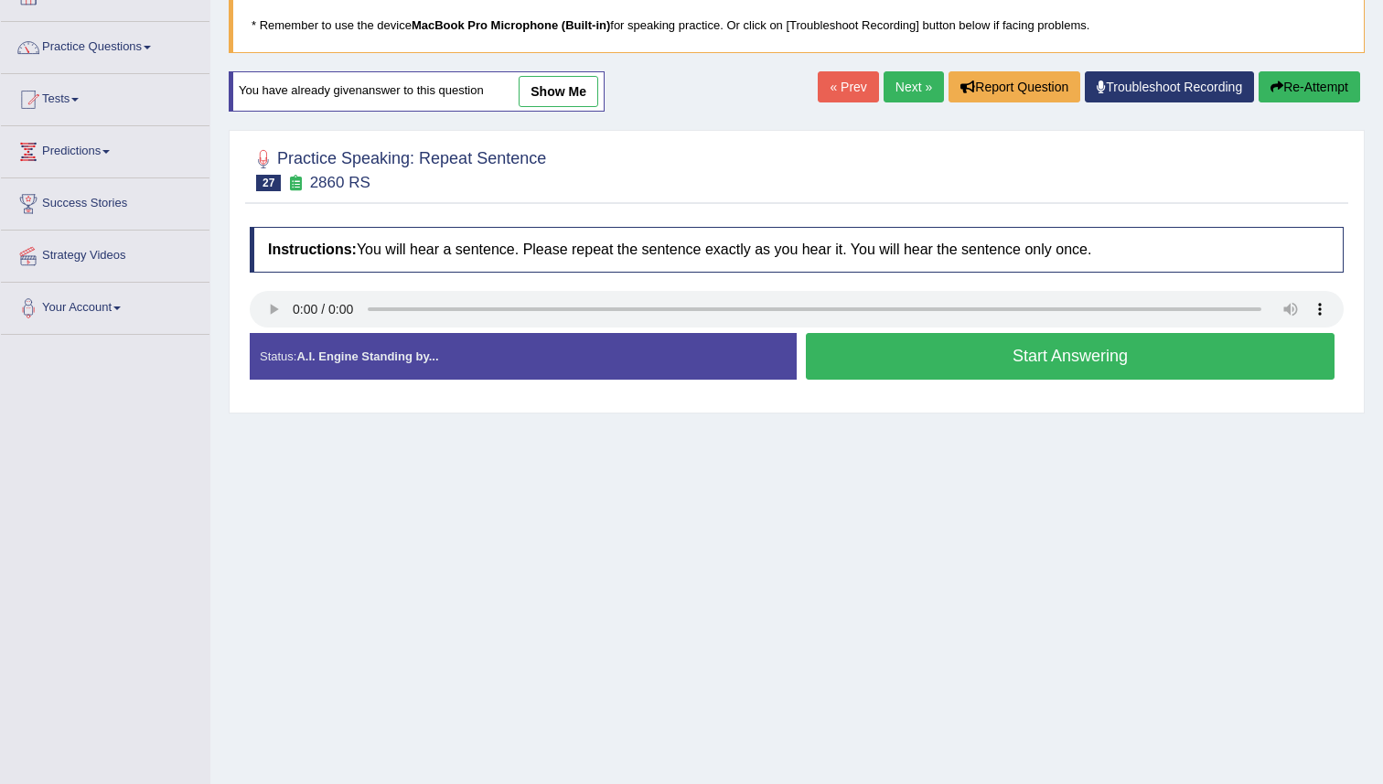
click at [886, 92] on link "Next »" at bounding box center [914, 86] width 60 height 31
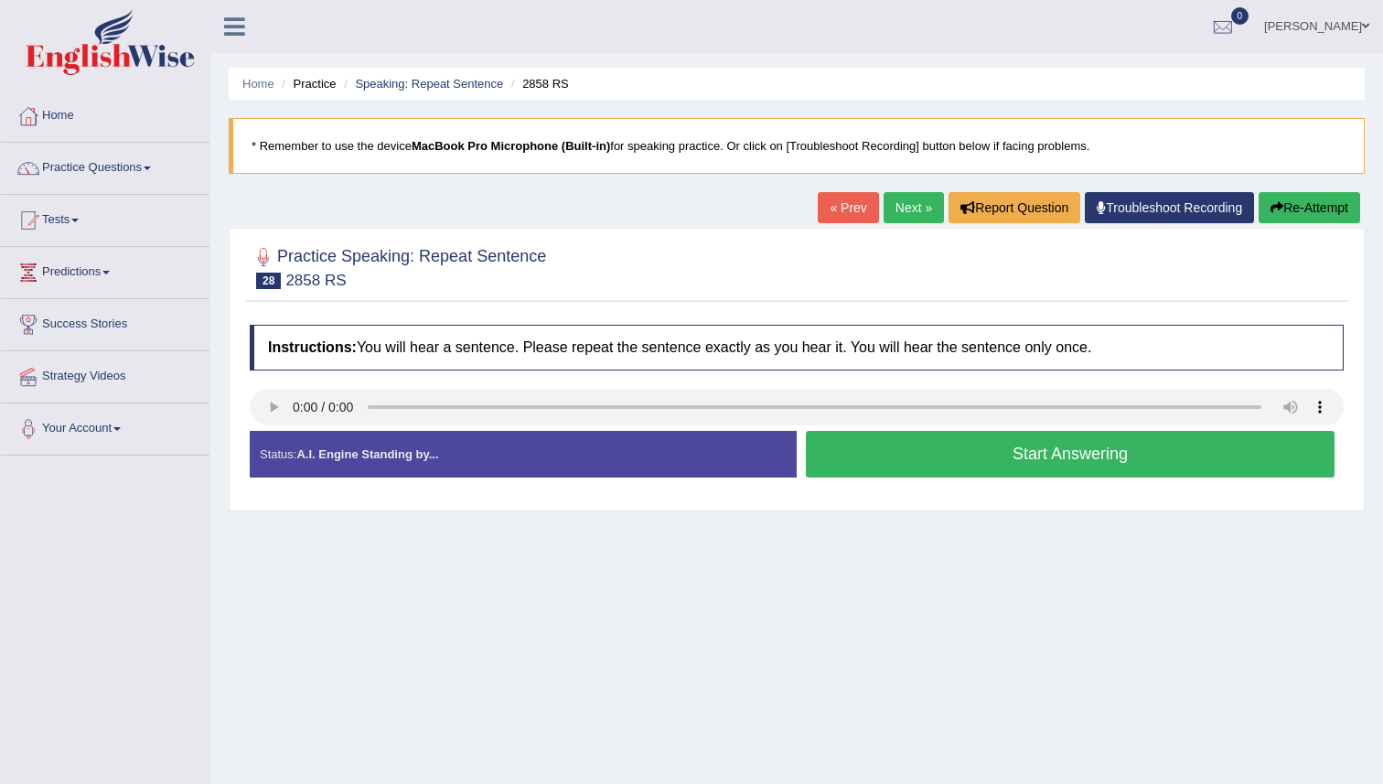
click at [828, 213] on link "« Prev" at bounding box center [848, 207] width 60 height 31
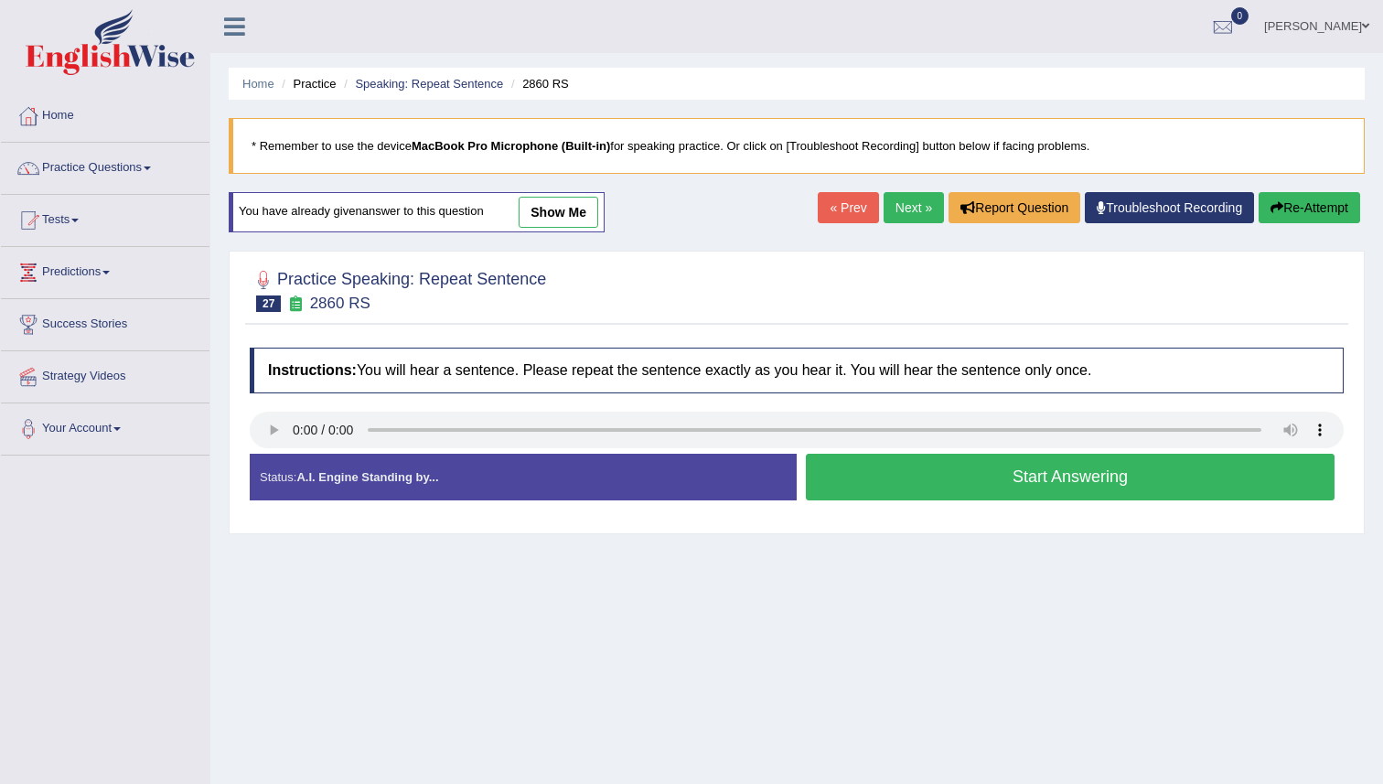
click at [910, 461] on button "Start Answering" at bounding box center [1070, 477] width 529 height 47
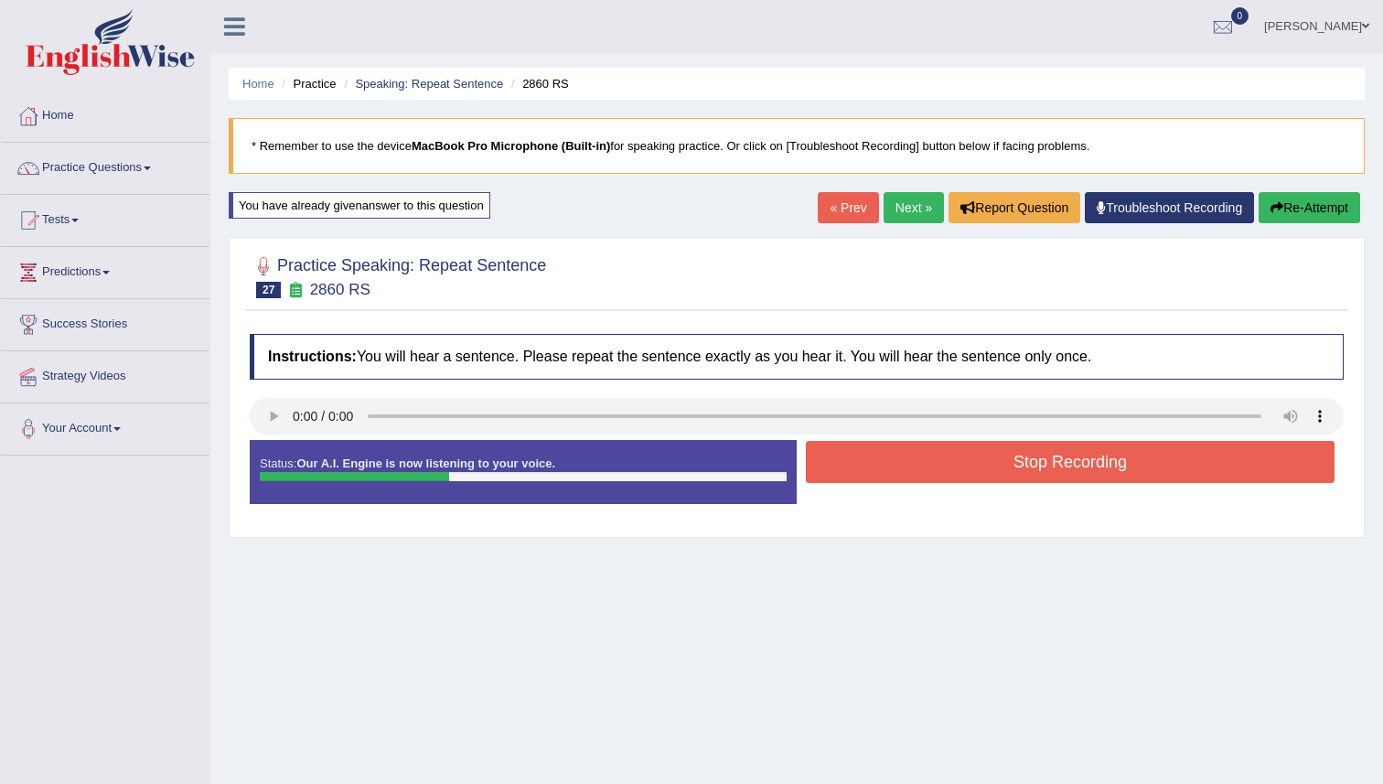
click at [910, 461] on button "Stop Recording" at bounding box center [1070, 462] width 529 height 42
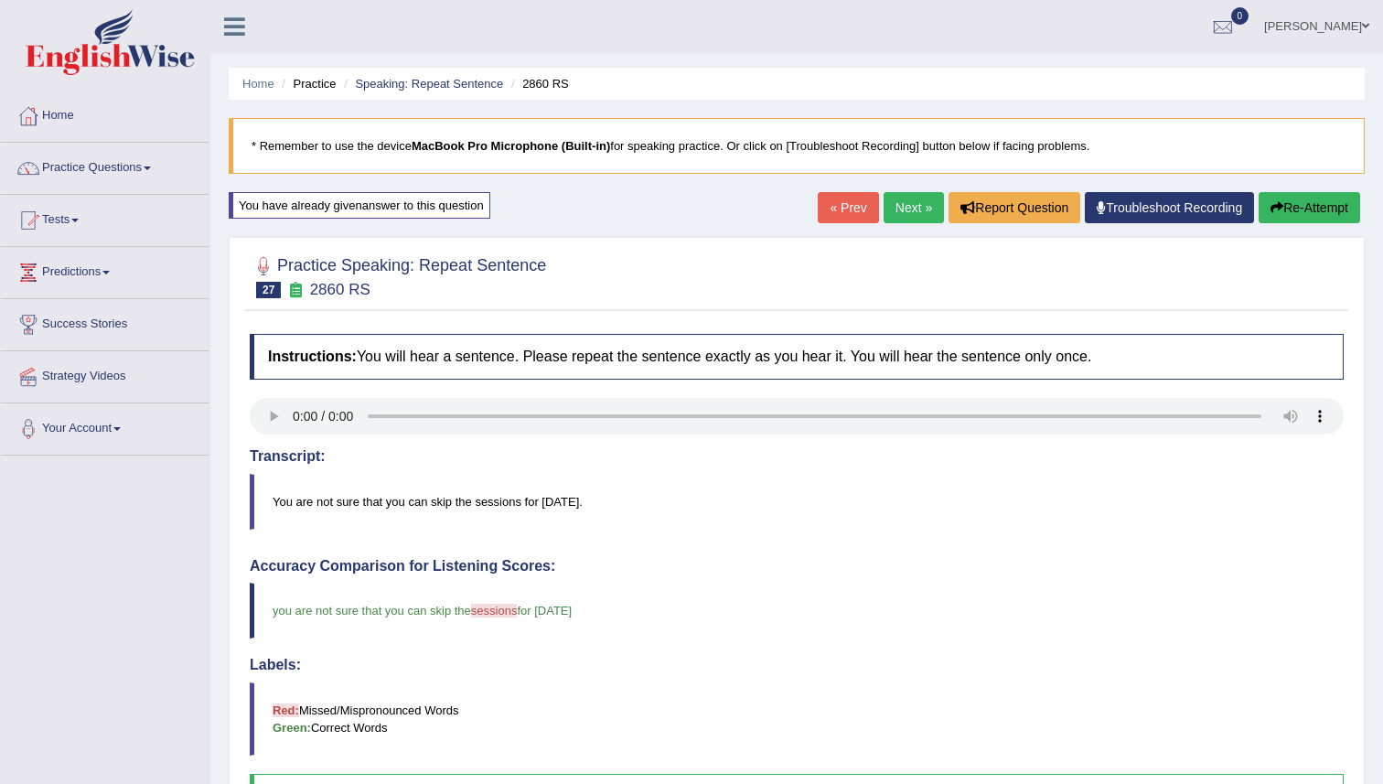
click at [892, 207] on link "Next »" at bounding box center [914, 207] width 60 height 31
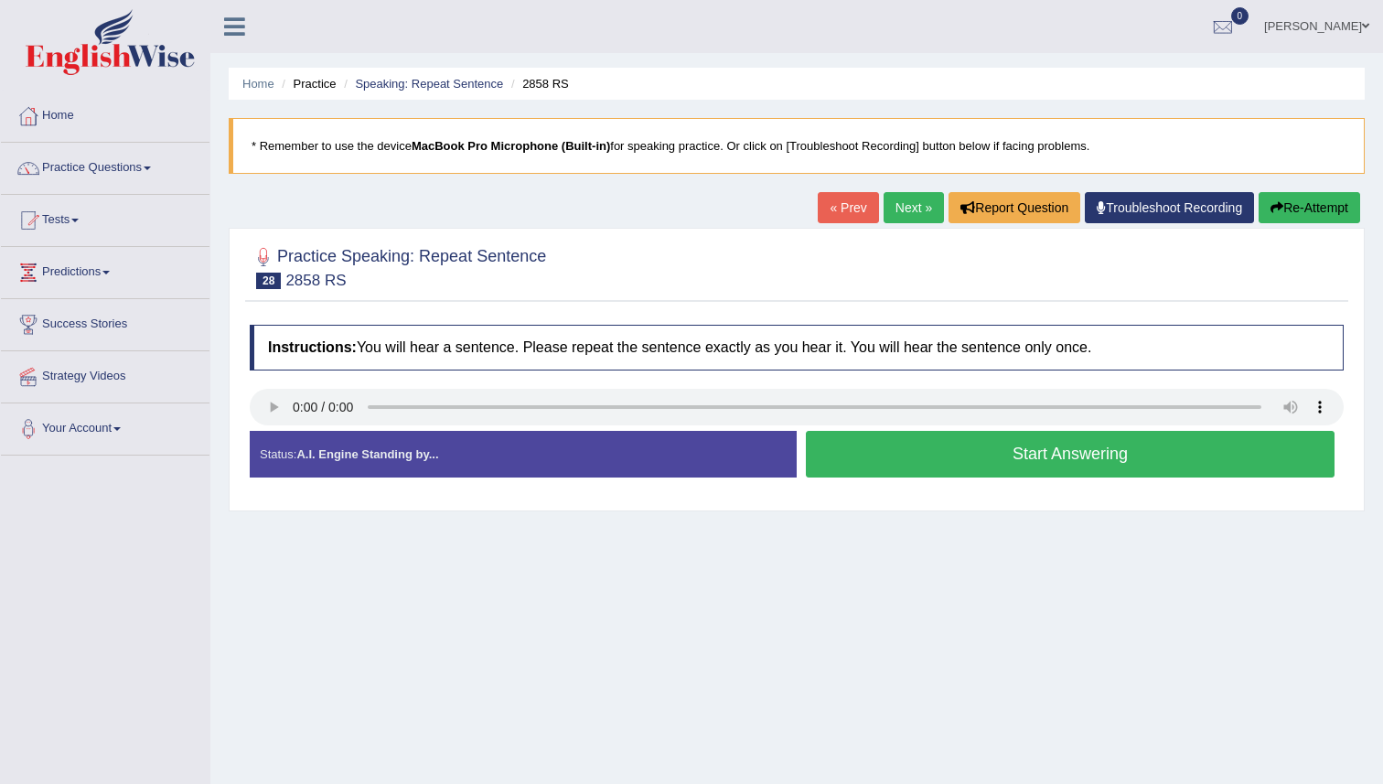
click at [943, 448] on button "Start Answering" at bounding box center [1070, 454] width 529 height 47
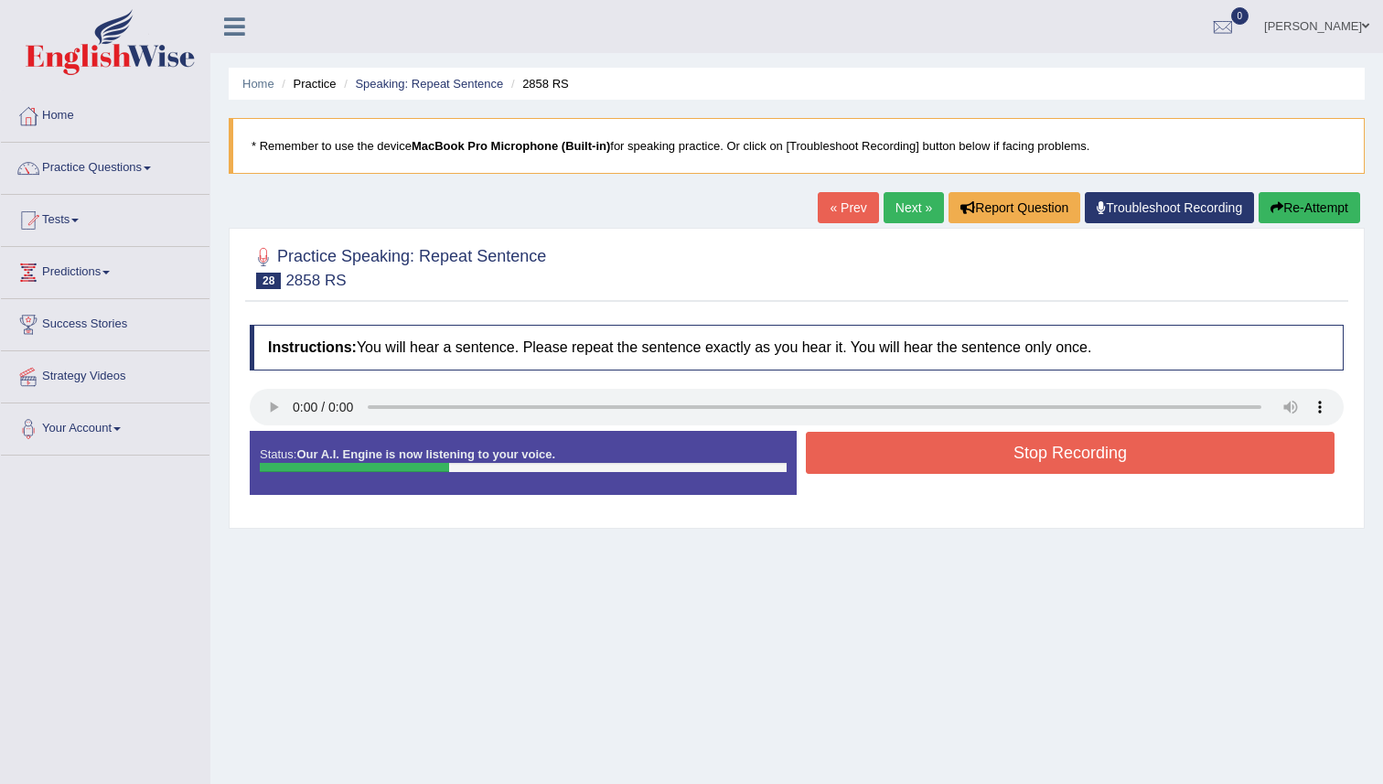
click at [943, 448] on button "Stop Recording" at bounding box center [1070, 453] width 529 height 42
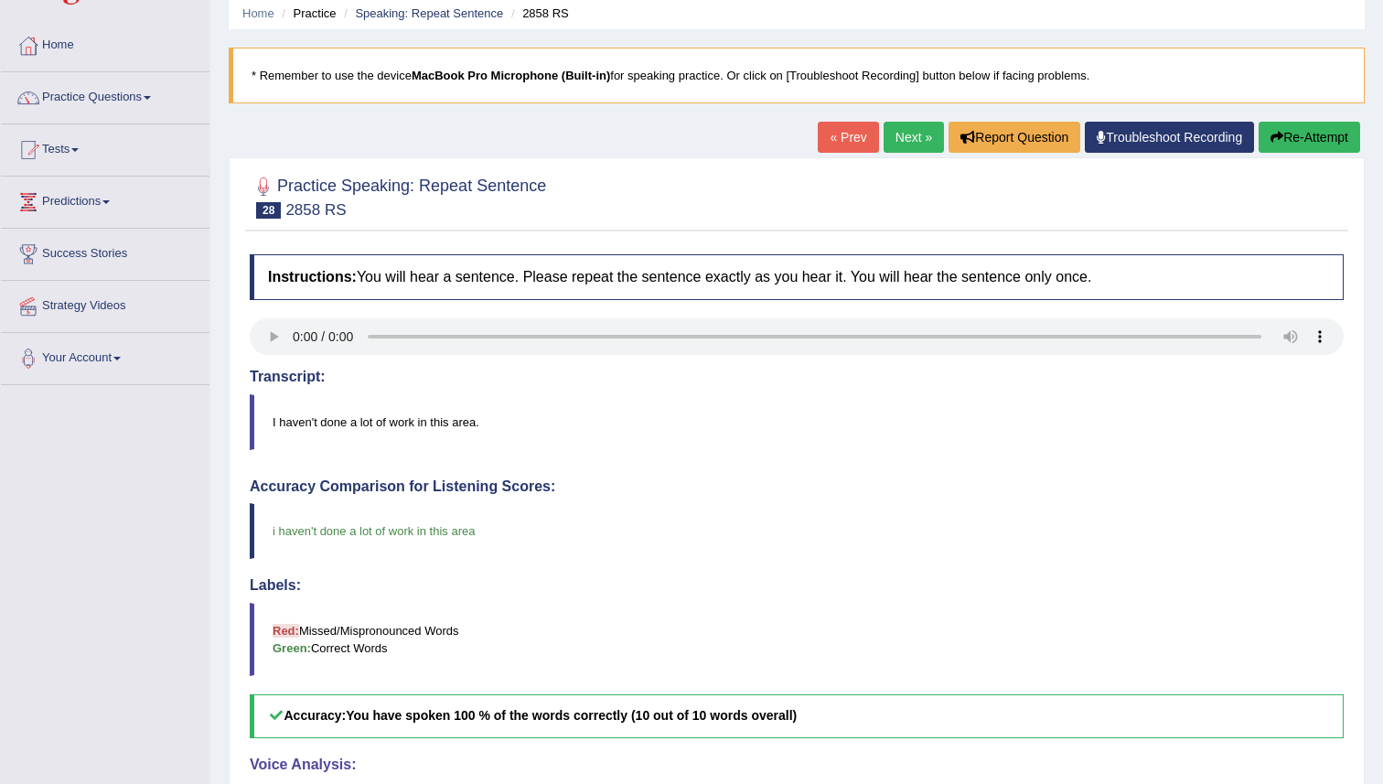
scroll to position [60, 0]
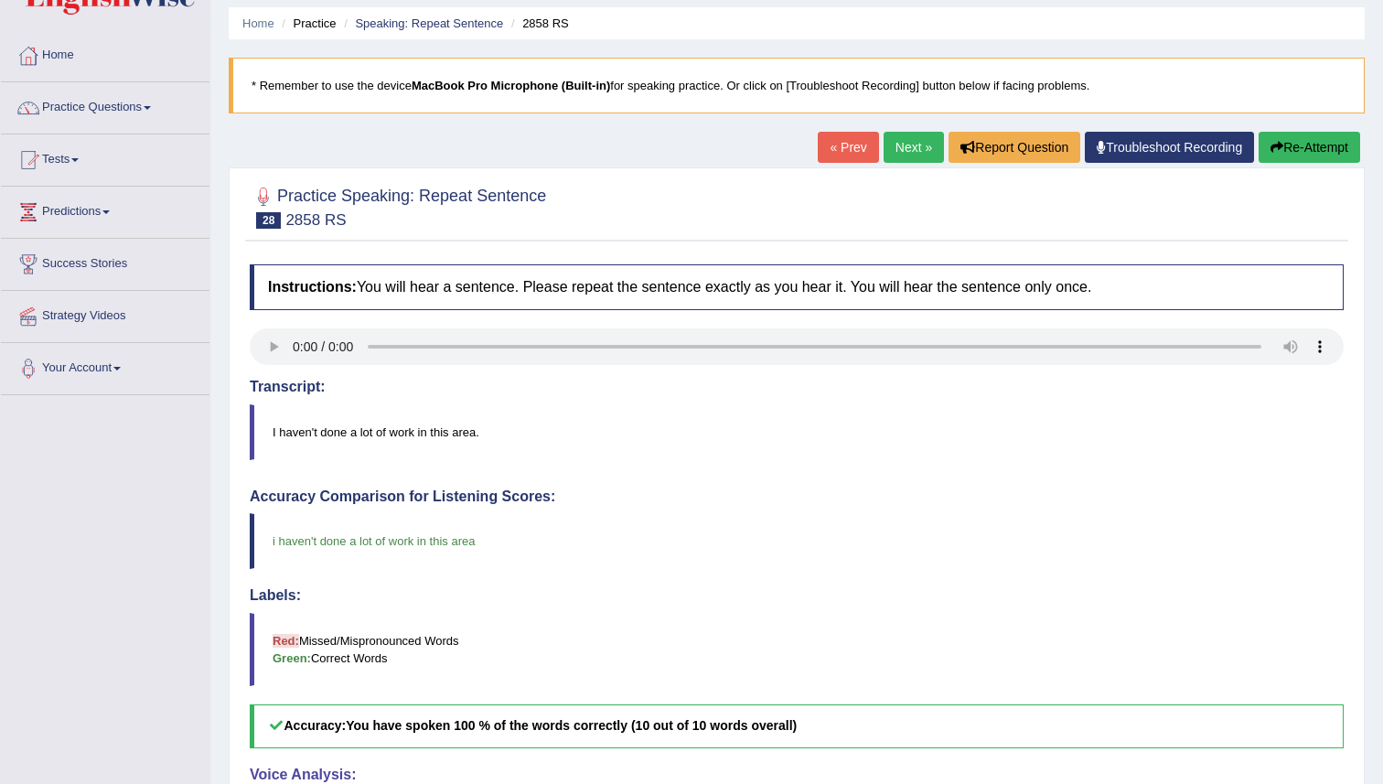
click at [890, 150] on link "Next »" at bounding box center [914, 147] width 60 height 31
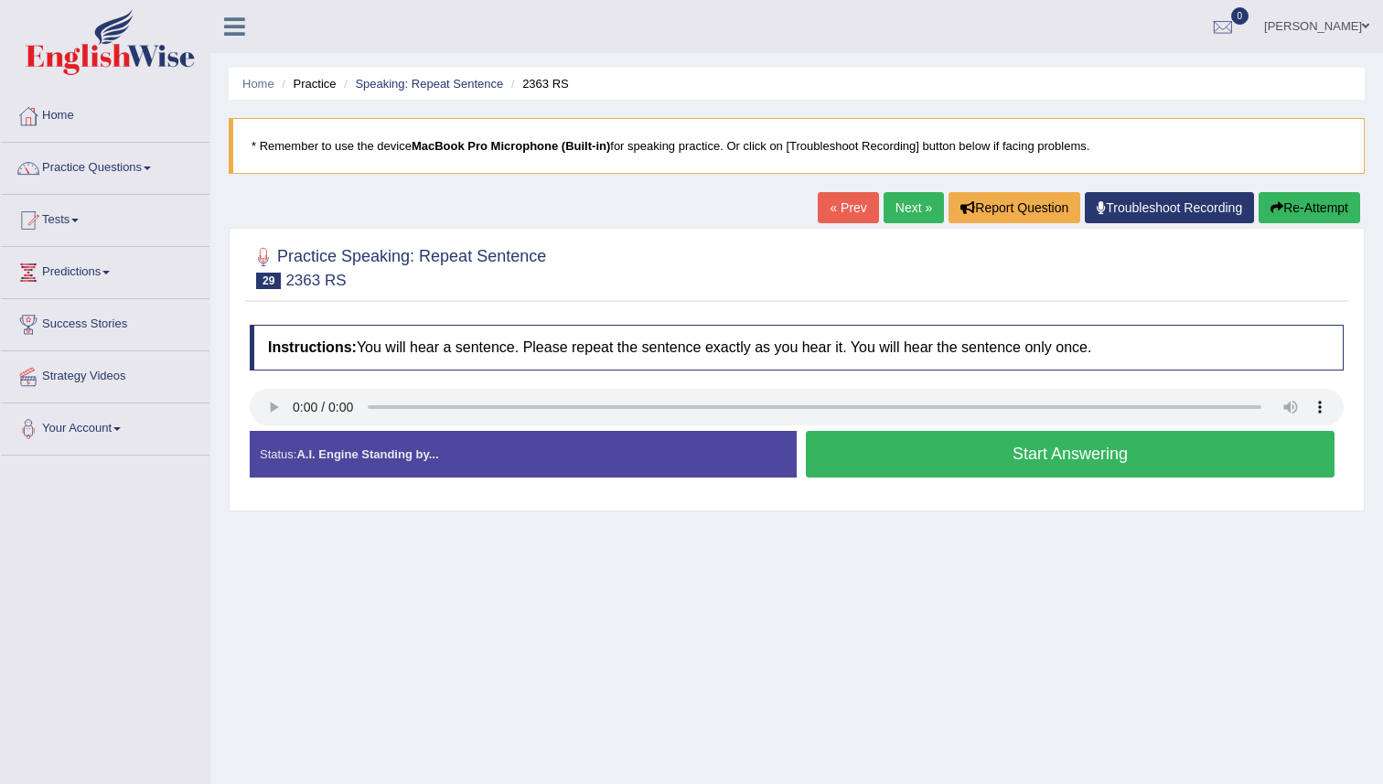
click at [879, 450] on button "Start Answering" at bounding box center [1070, 454] width 529 height 47
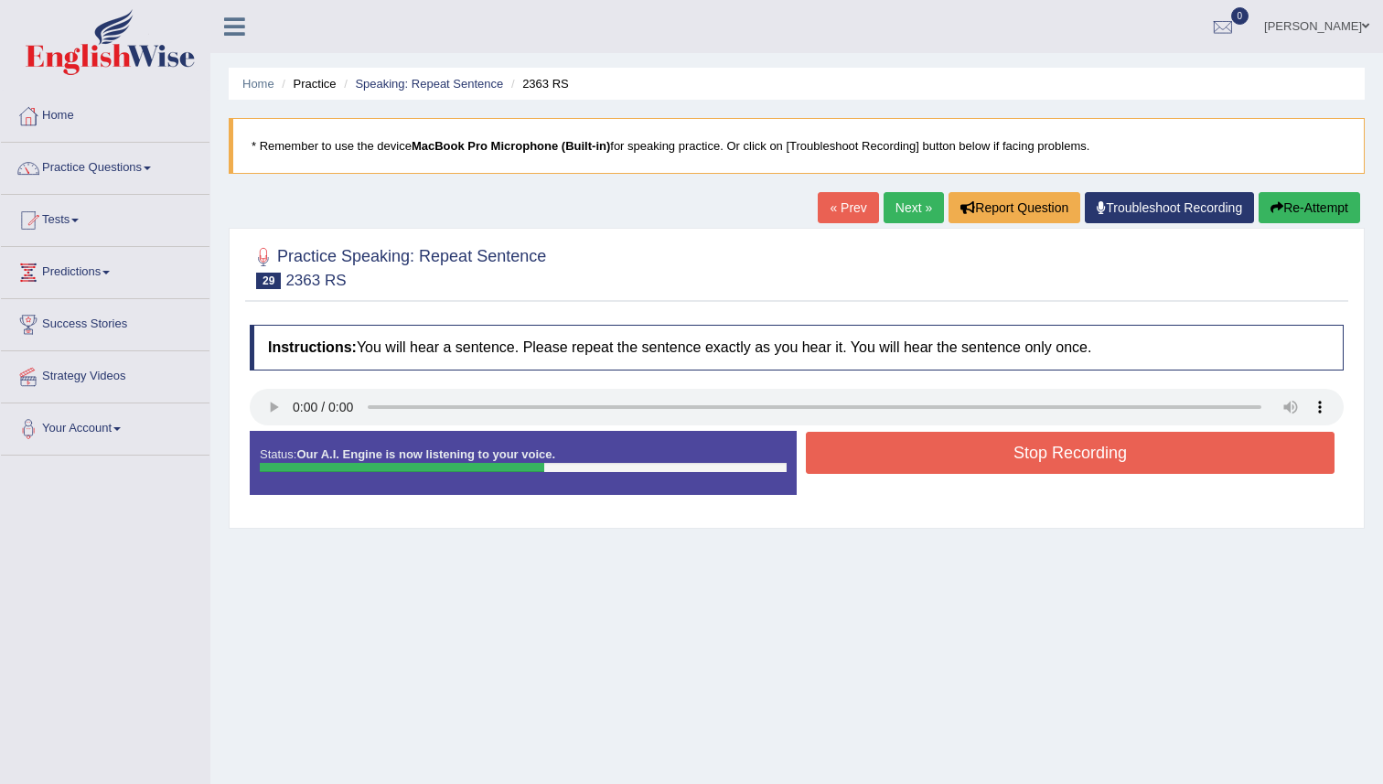
click at [879, 450] on button "Stop Recording" at bounding box center [1070, 453] width 529 height 42
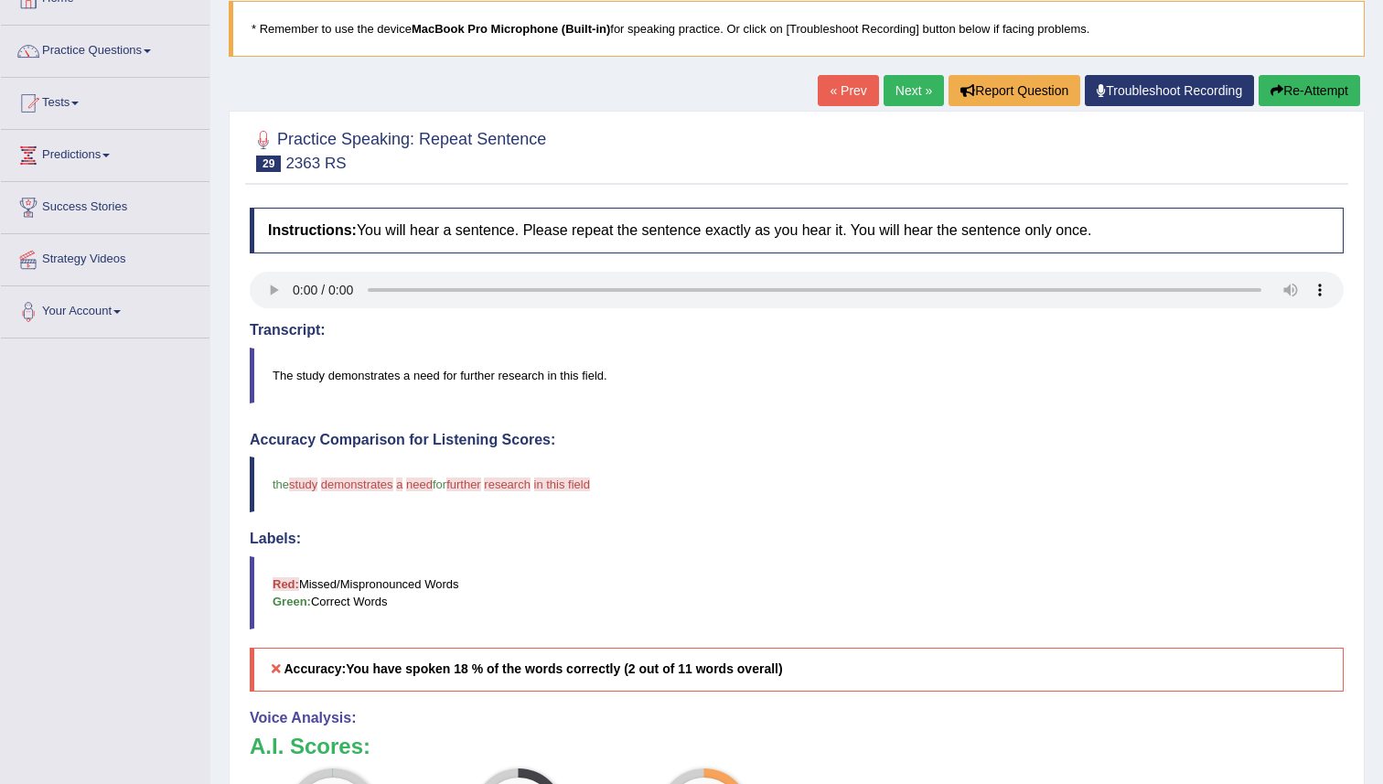
scroll to position [103, 0]
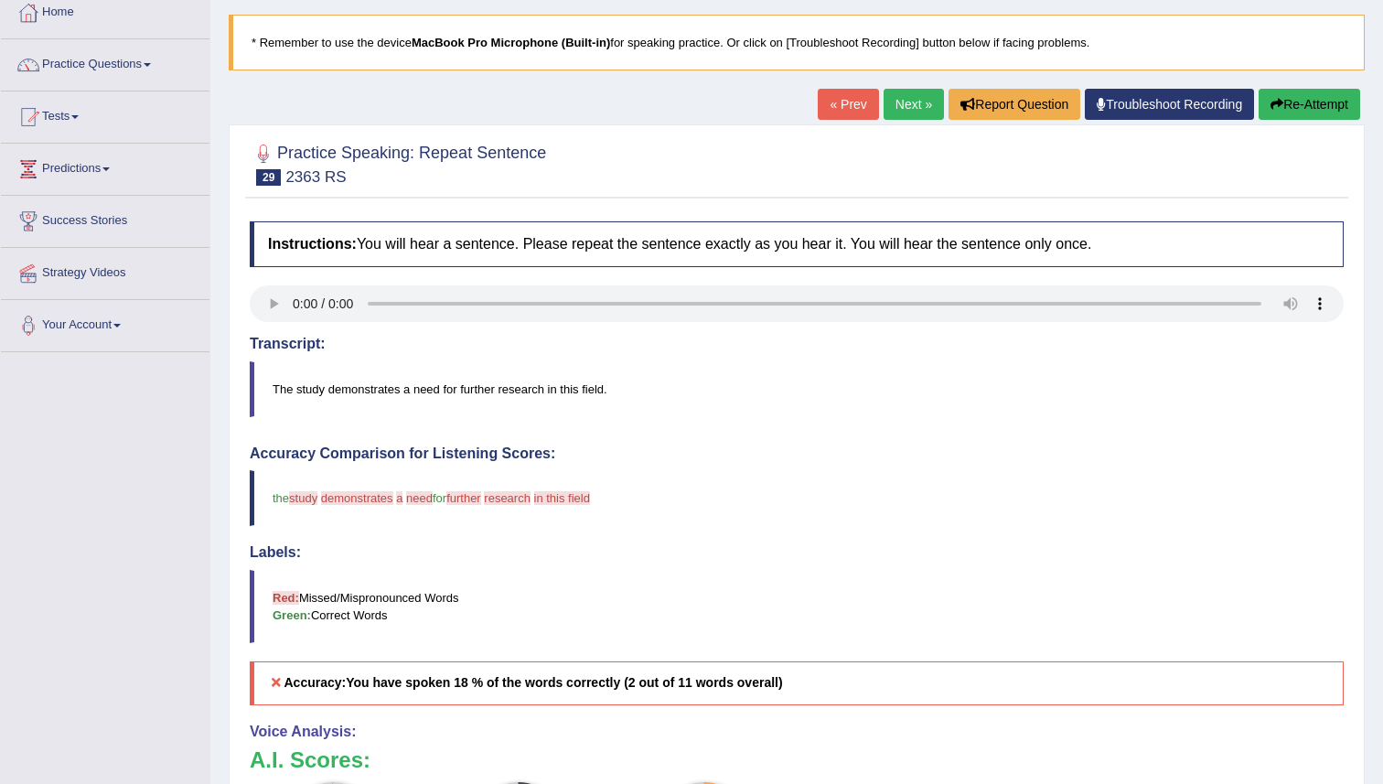
click at [1326, 106] on button "Re-Attempt" at bounding box center [1310, 104] width 102 height 31
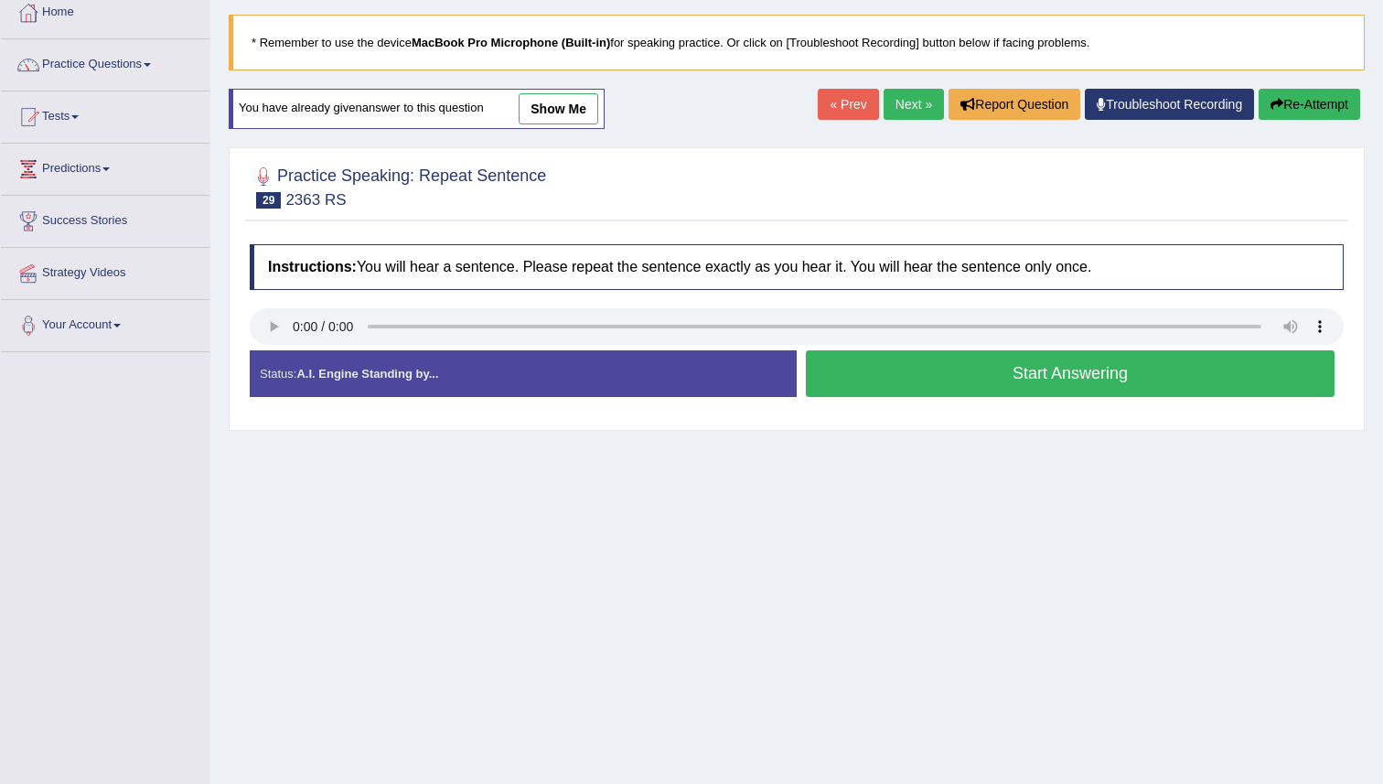
click at [1003, 391] on button "Start Answering" at bounding box center [1070, 373] width 529 height 47
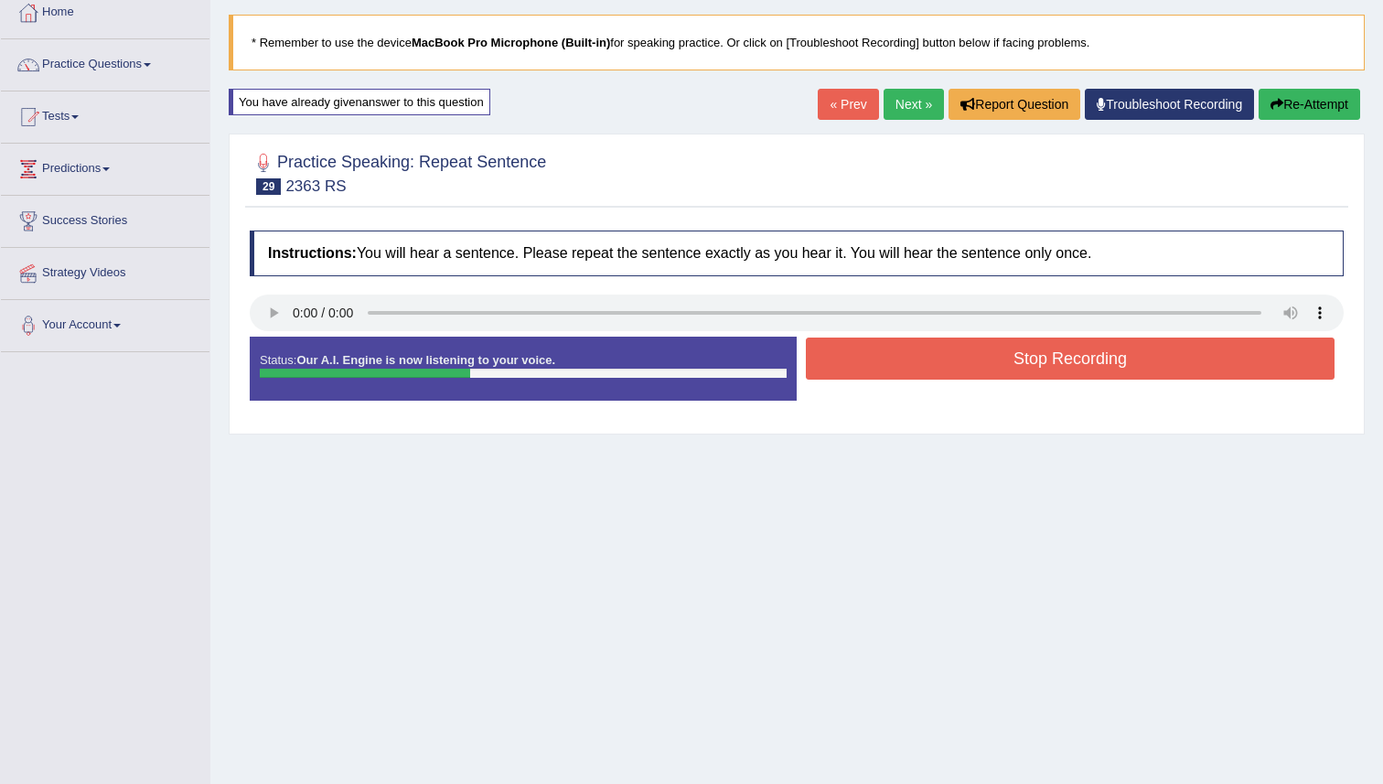
click at [1002, 374] on button "Stop Recording" at bounding box center [1070, 359] width 529 height 42
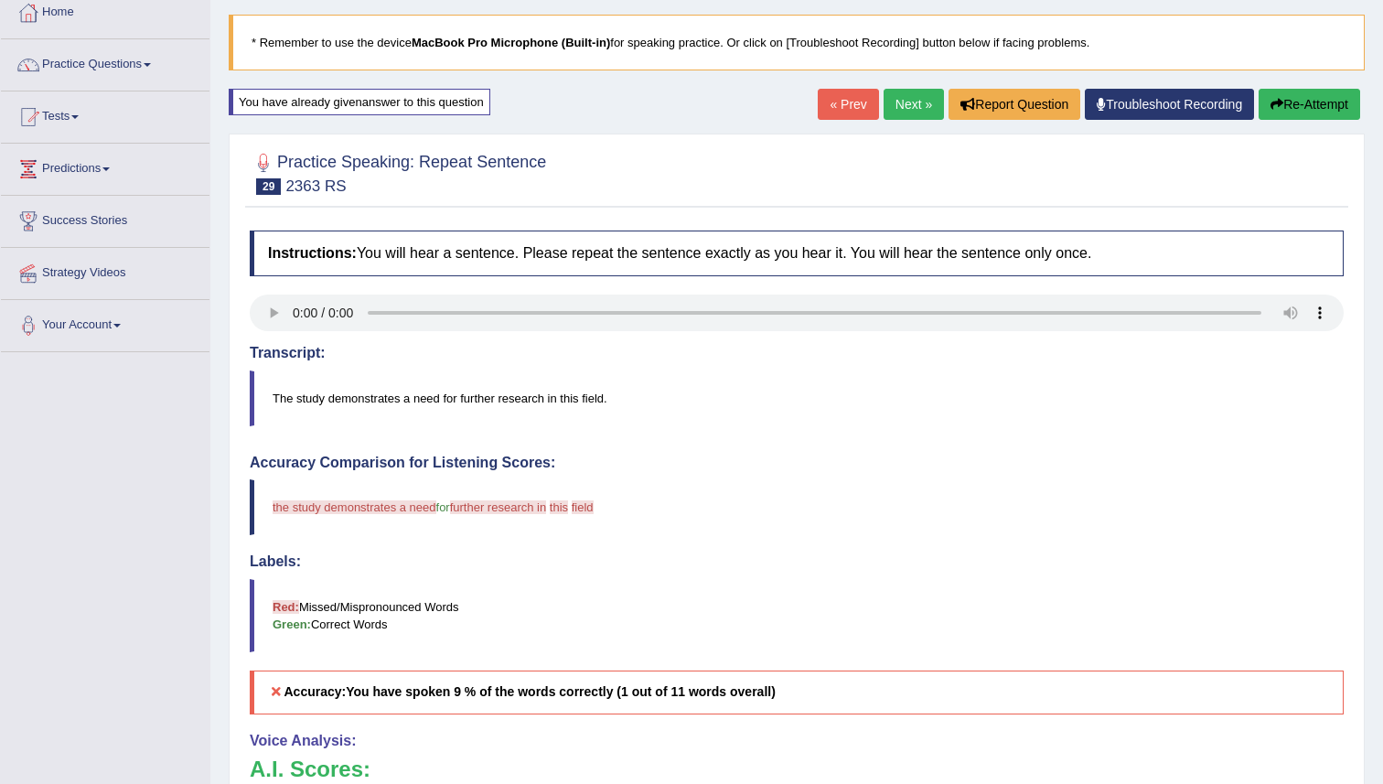
click at [899, 107] on link "Next »" at bounding box center [914, 104] width 60 height 31
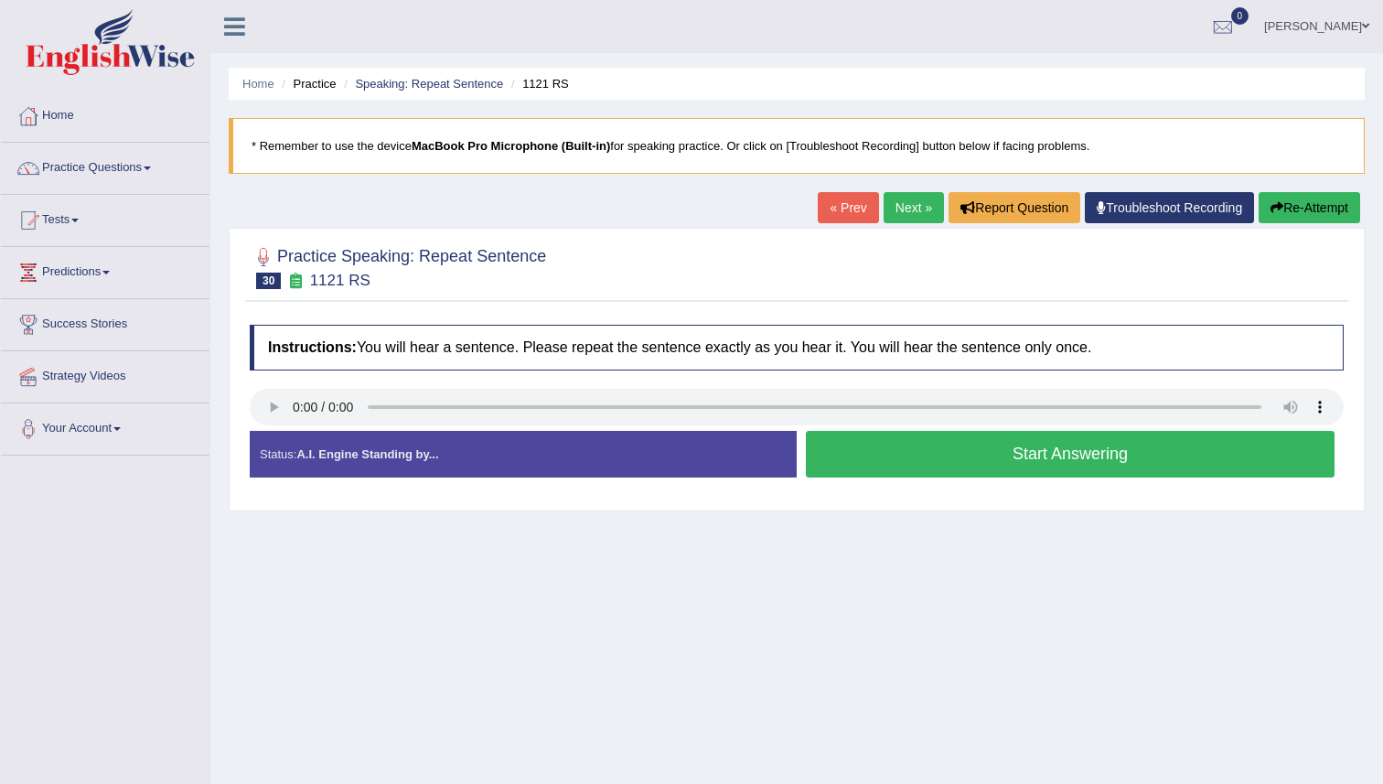
click at [924, 476] on button "Start Answering" at bounding box center [1070, 454] width 529 height 47
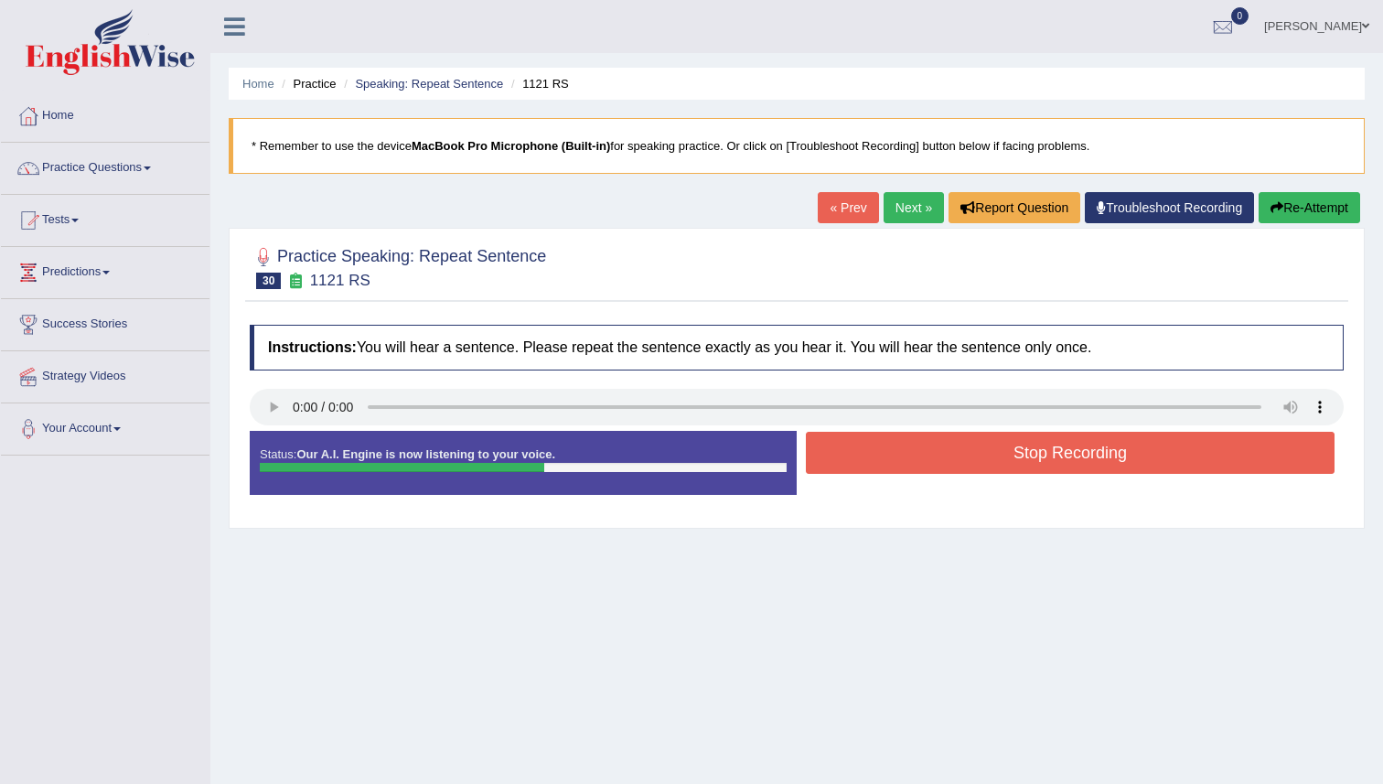
click at [924, 476] on div "Stop Recording" at bounding box center [1070, 455] width 547 height 47
click at [924, 454] on button "Stop Recording" at bounding box center [1070, 453] width 529 height 42
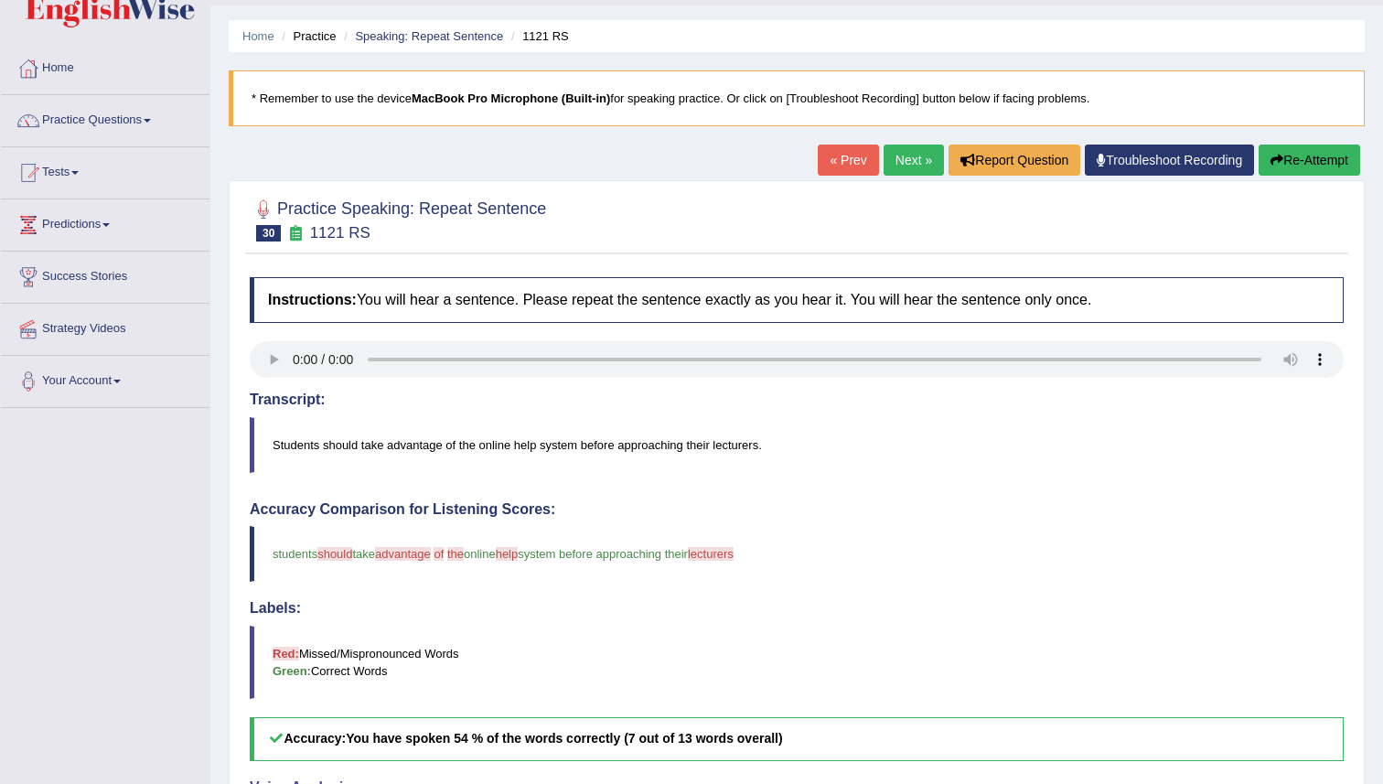
scroll to position [43, 0]
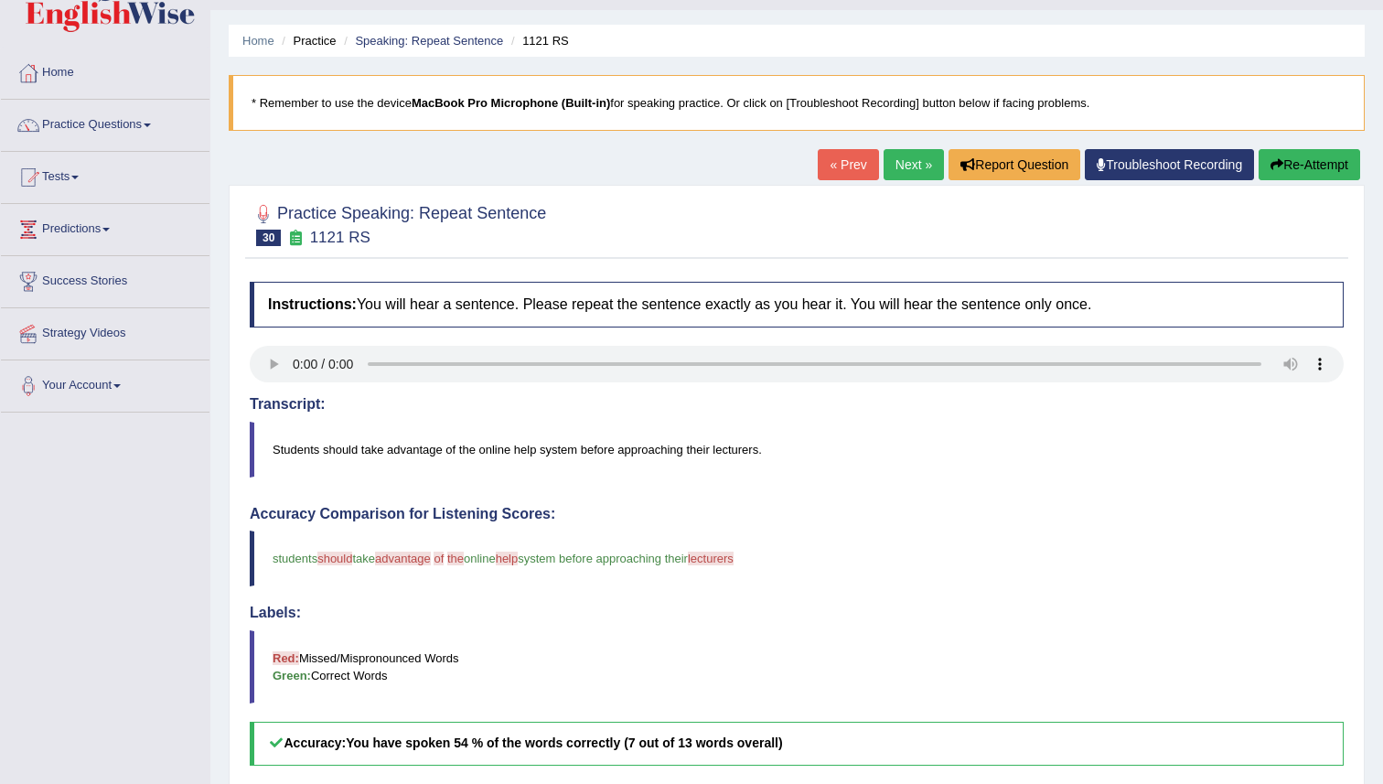
click at [905, 159] on link "Next »" at bounding box center [914, 164] width 60 height 31
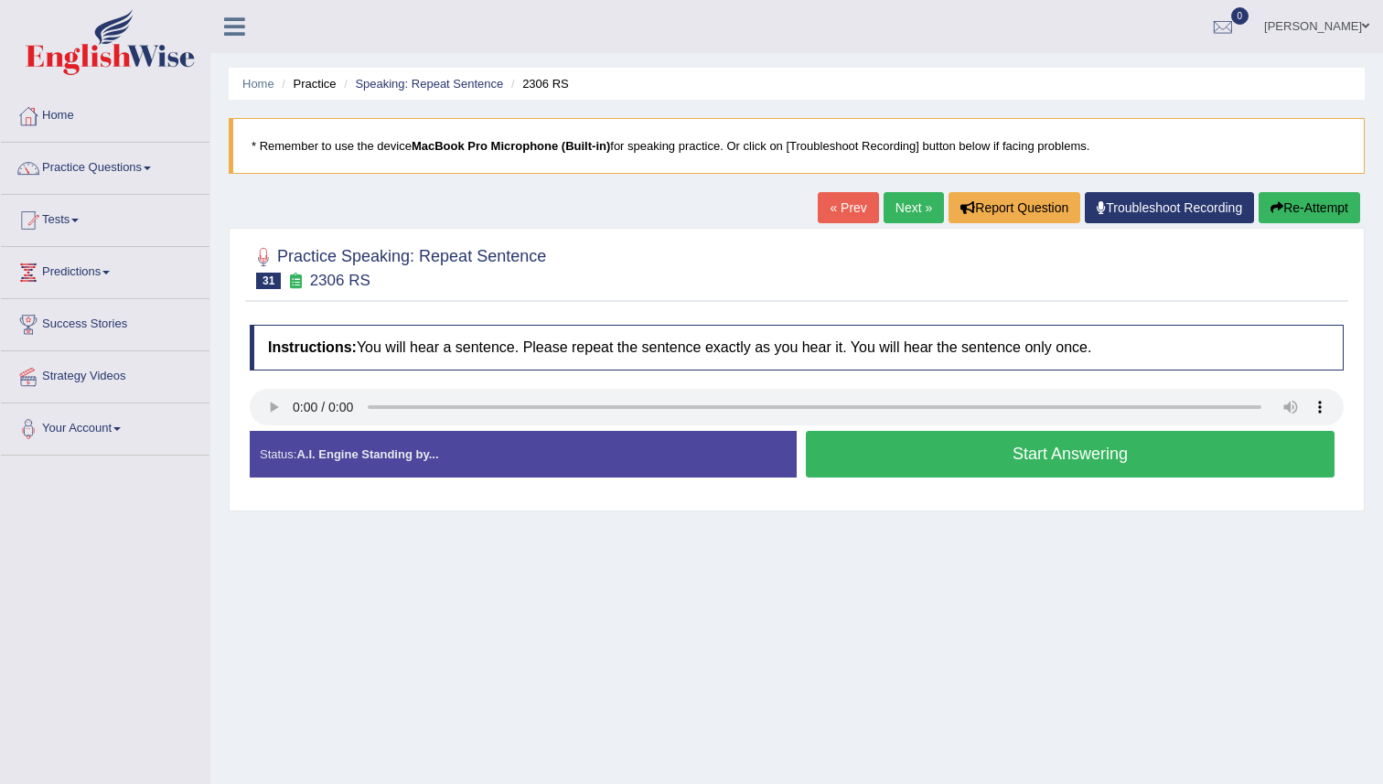
click at [922, 469] on button "Start Answering" at bounding box center [1070, 454] width 529 height 47
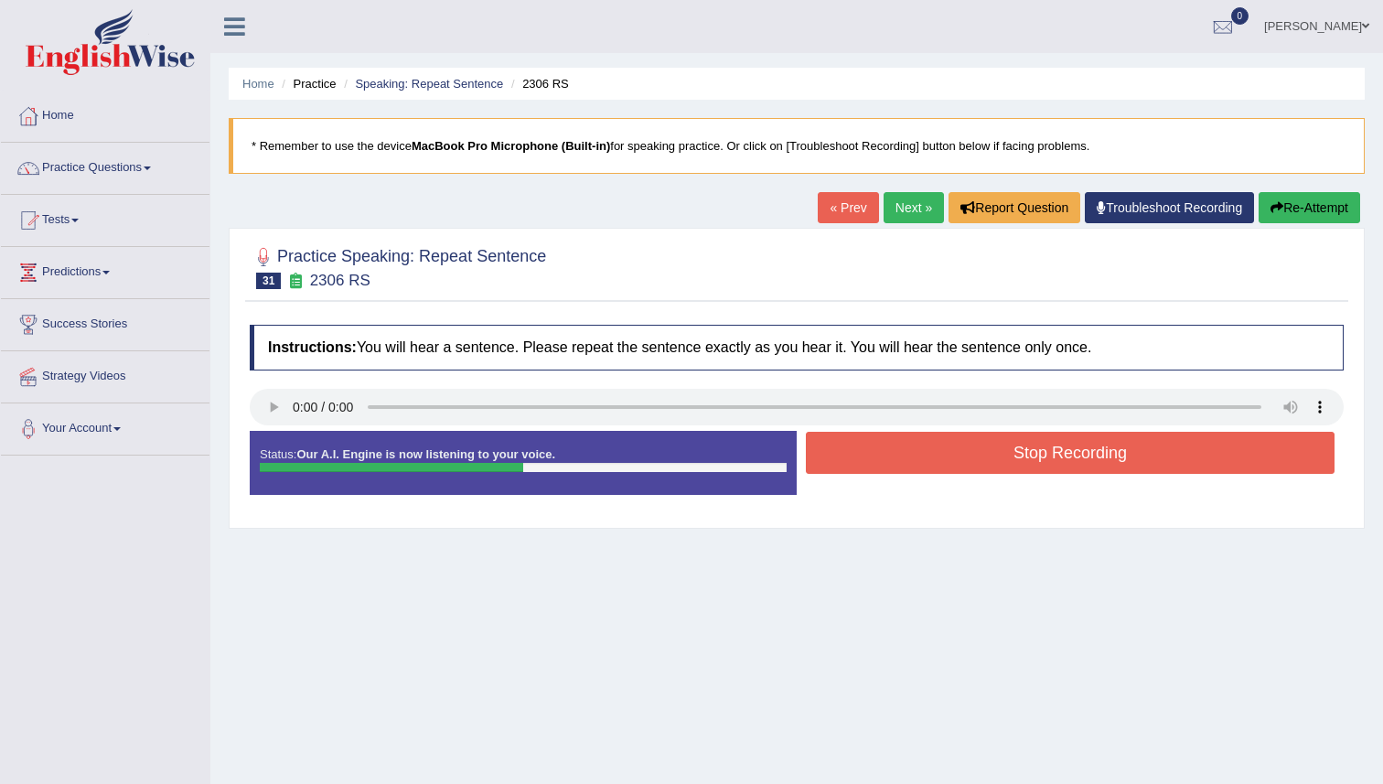
click at [922, 469] on button "Stop Recording" at bounding box center [1070, 453] width 529 height 42
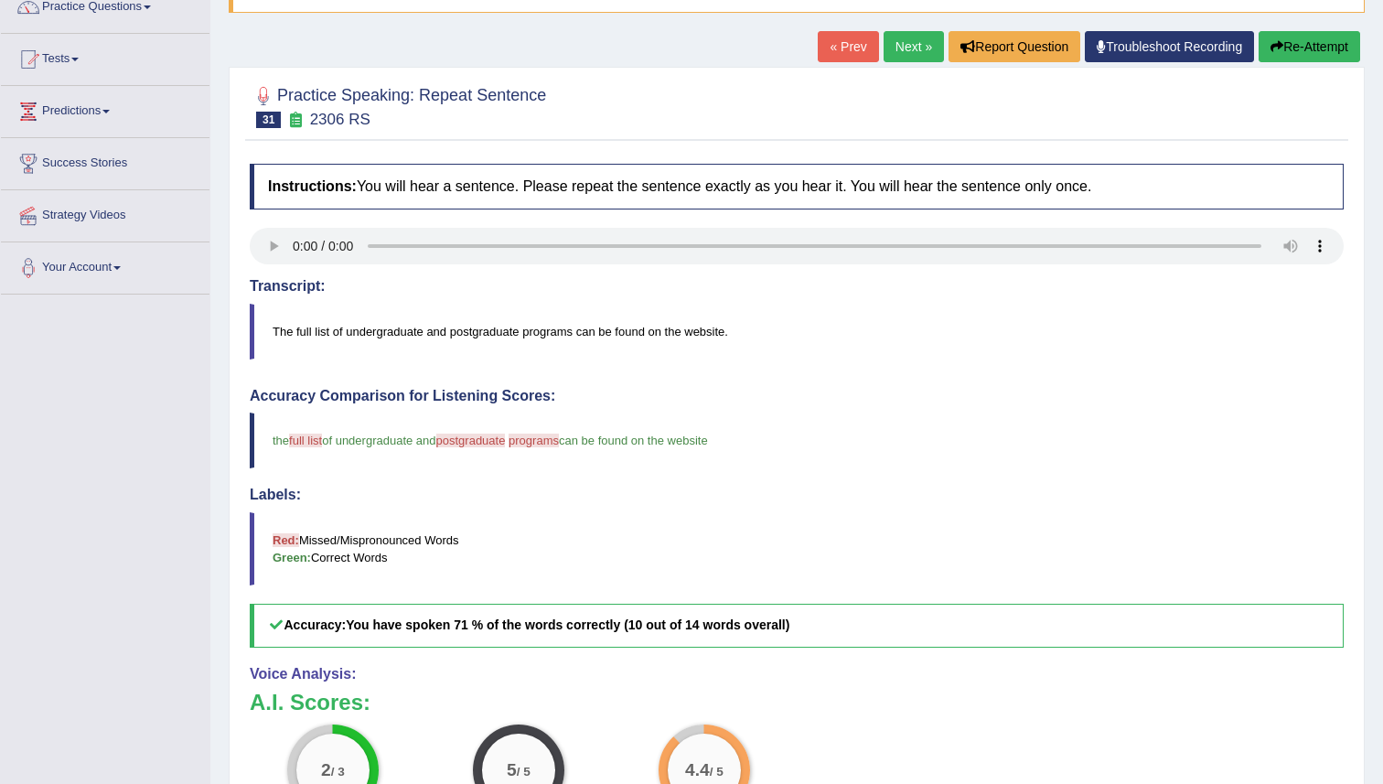
scroll to position [169, 0]
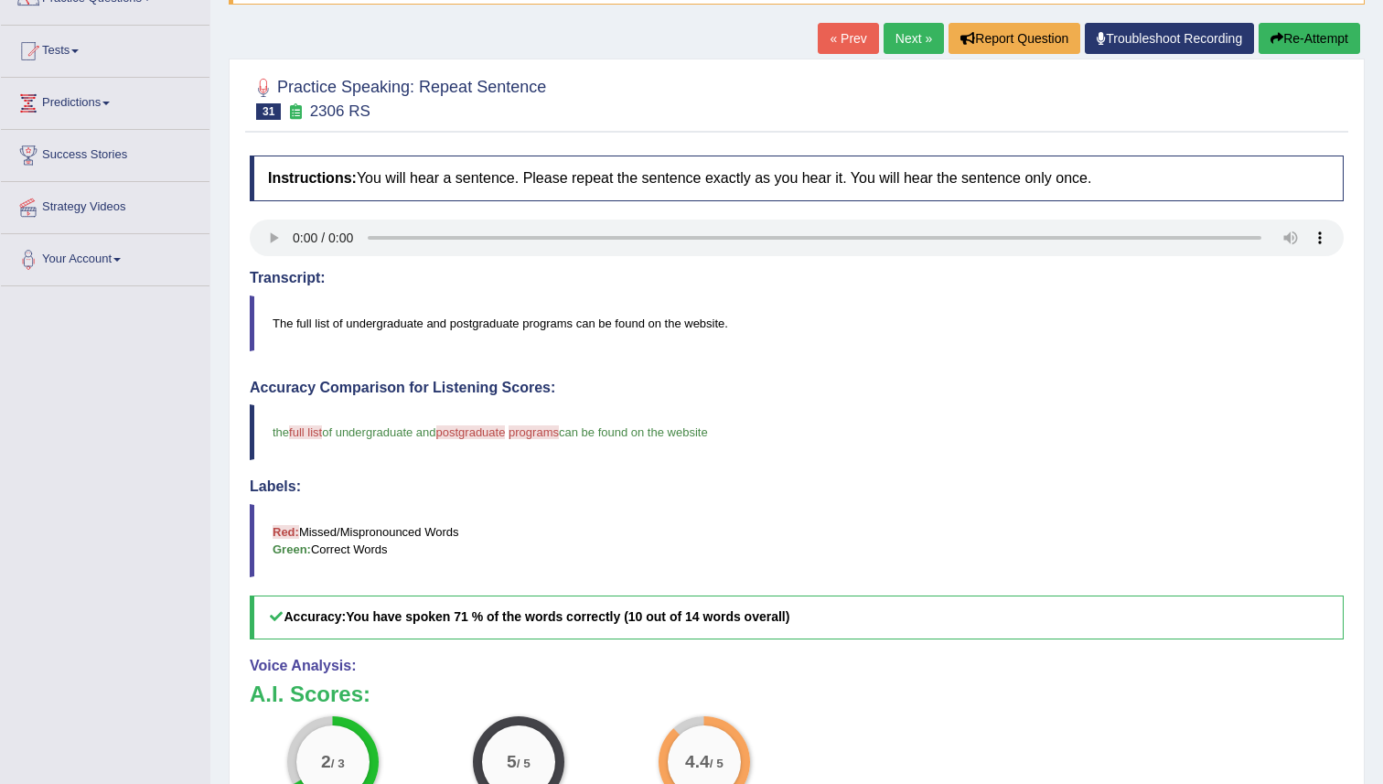
click at [884, 35] on link "Next »" at bounding box center [914, 38] width 60 height 31
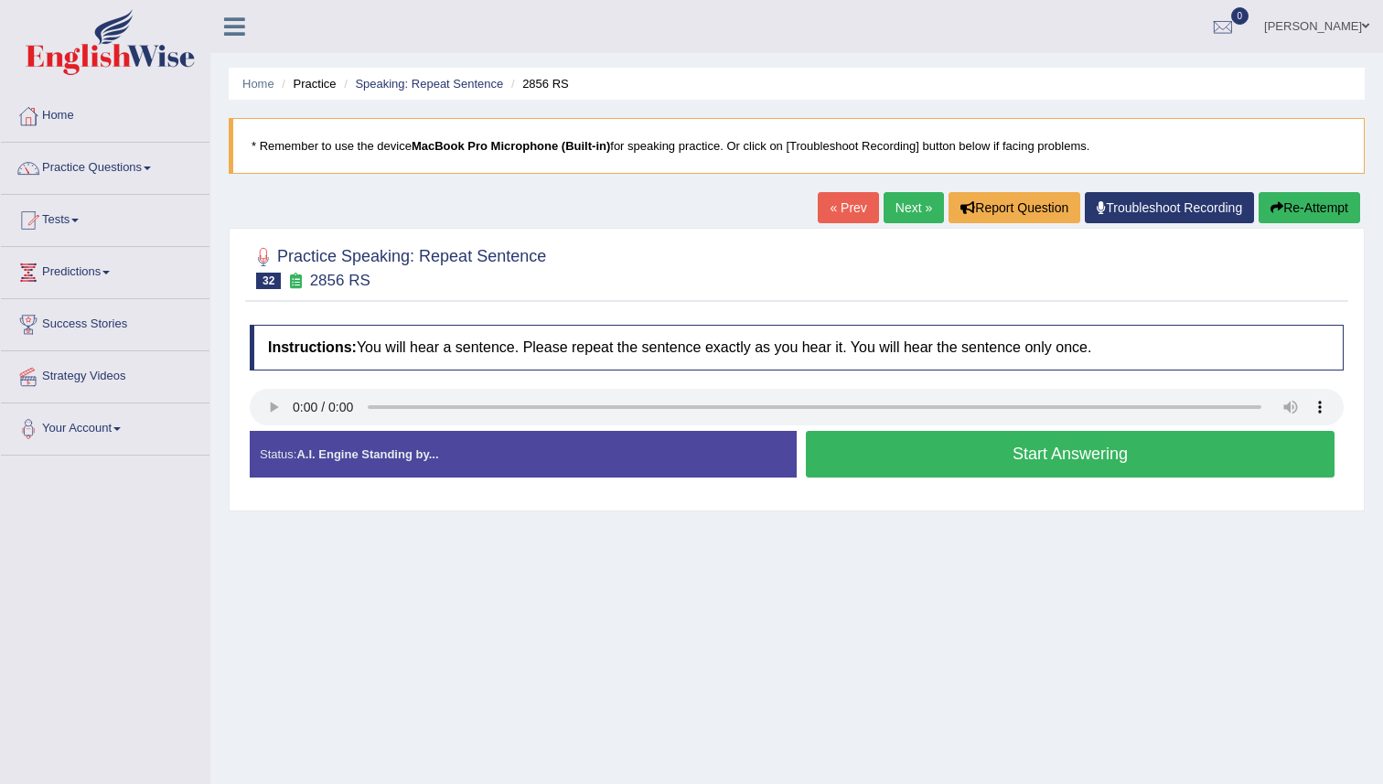
click at [930, 449] on button "Start Answering" at bounding box center [1070, 454] width 529 height 47
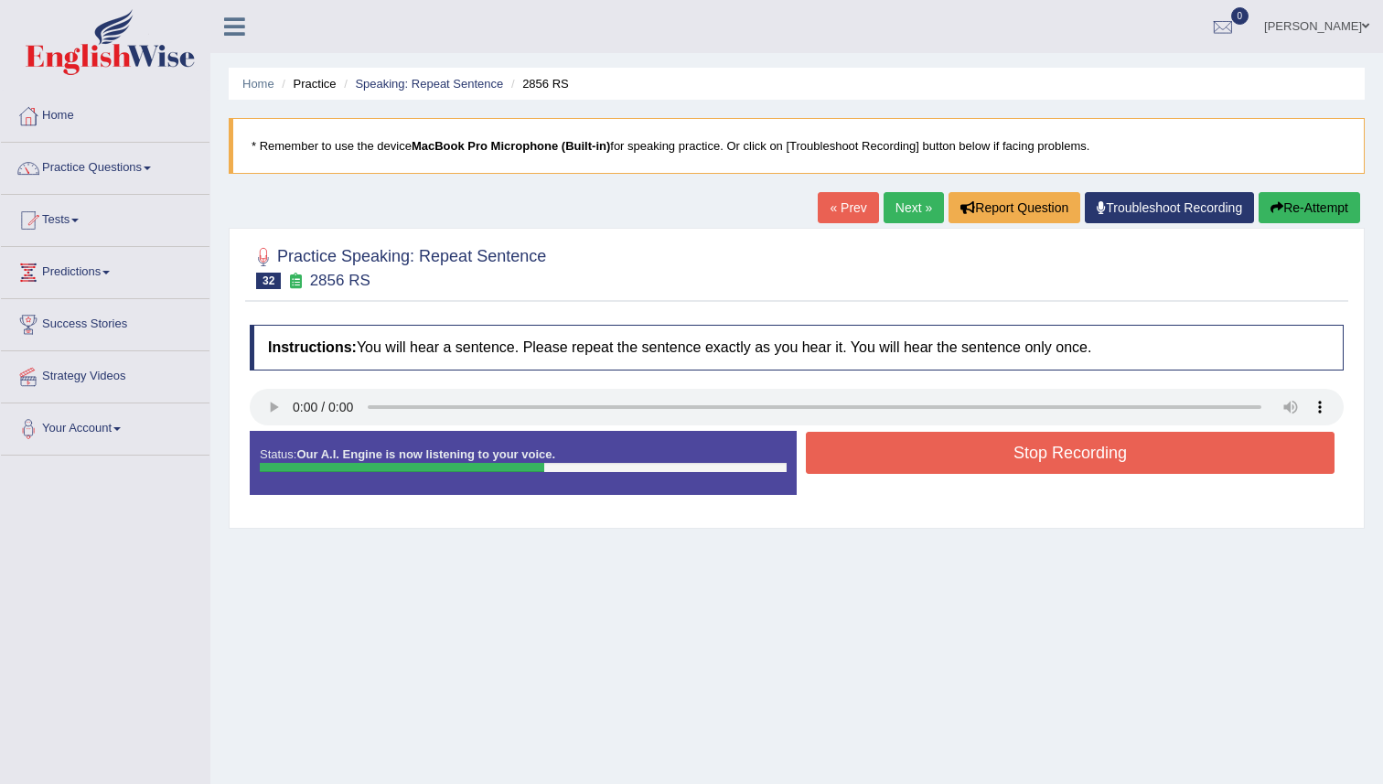
click at [930, 449] on button "Stop Recording" at bounding box center [1070, 453] width 529 height 42
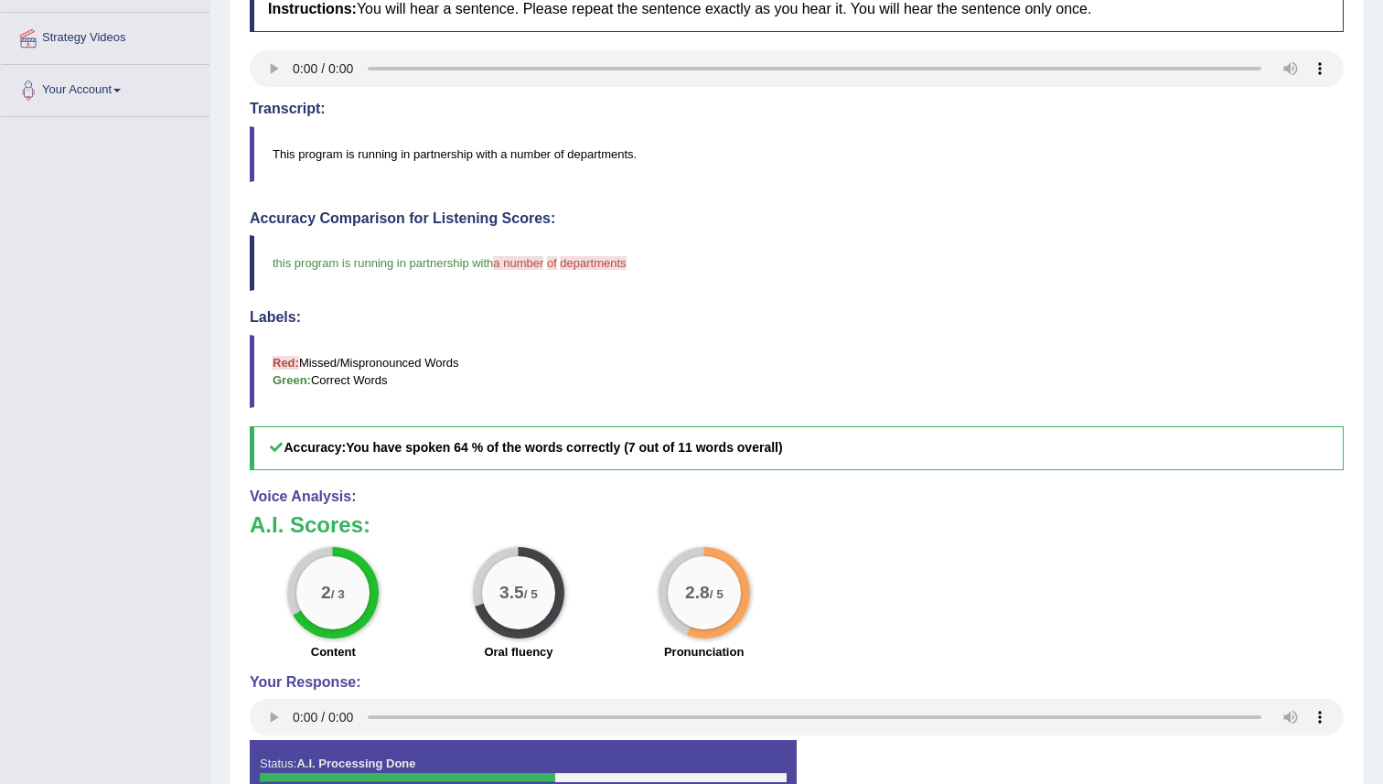
scroll to position [339, 0]
